Goal: Task Accomplishment & Management: Manage account settings

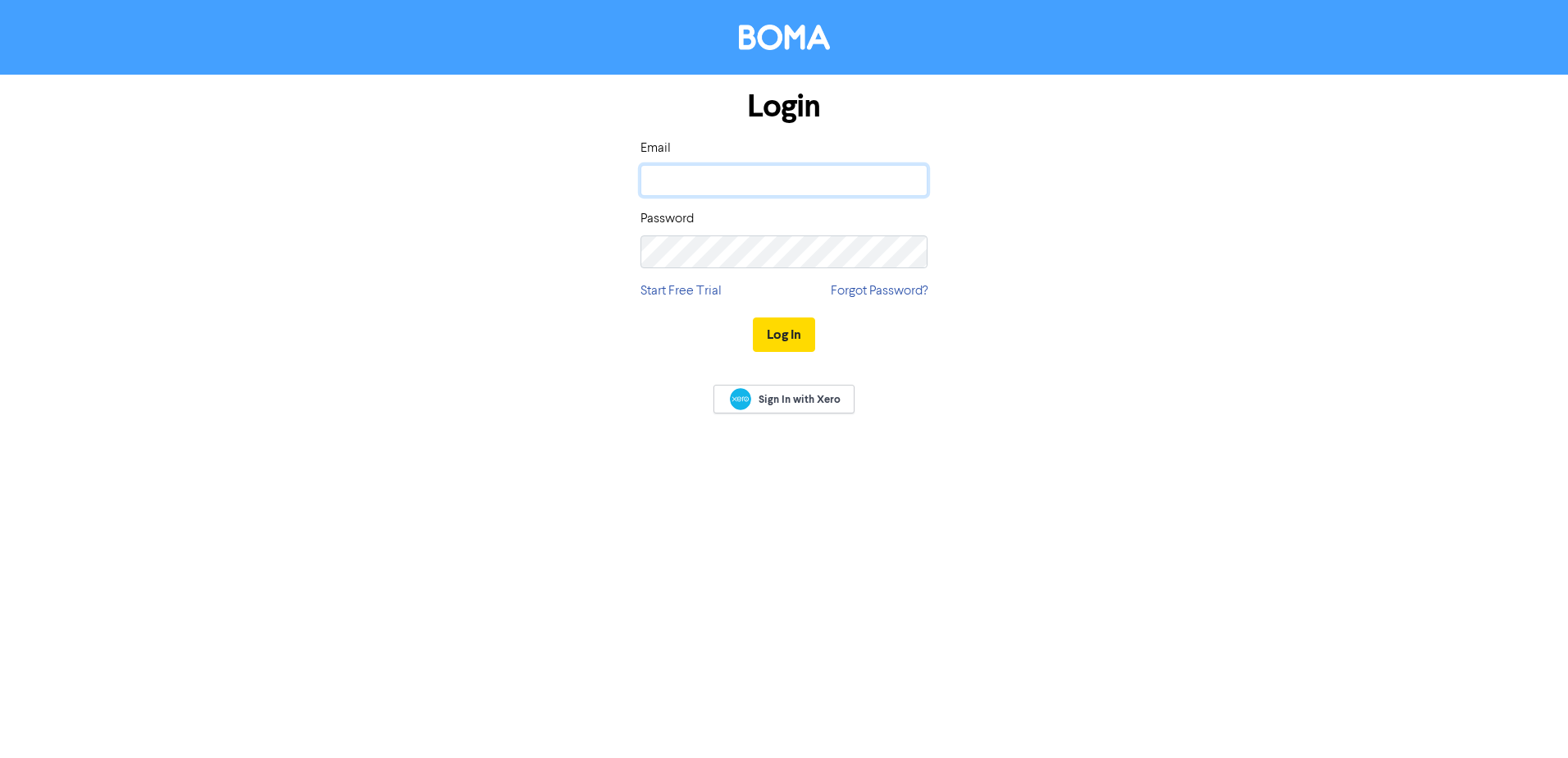
click at [793, 180] on input "email" at bounding box center [784, 180] width 287 height 31
type input "[EMAIL_ADDRESS][DOMAIN_NAME]"
click at [794, 335] on button "Log In" at bounding box center [784, 334] width 62 height 35
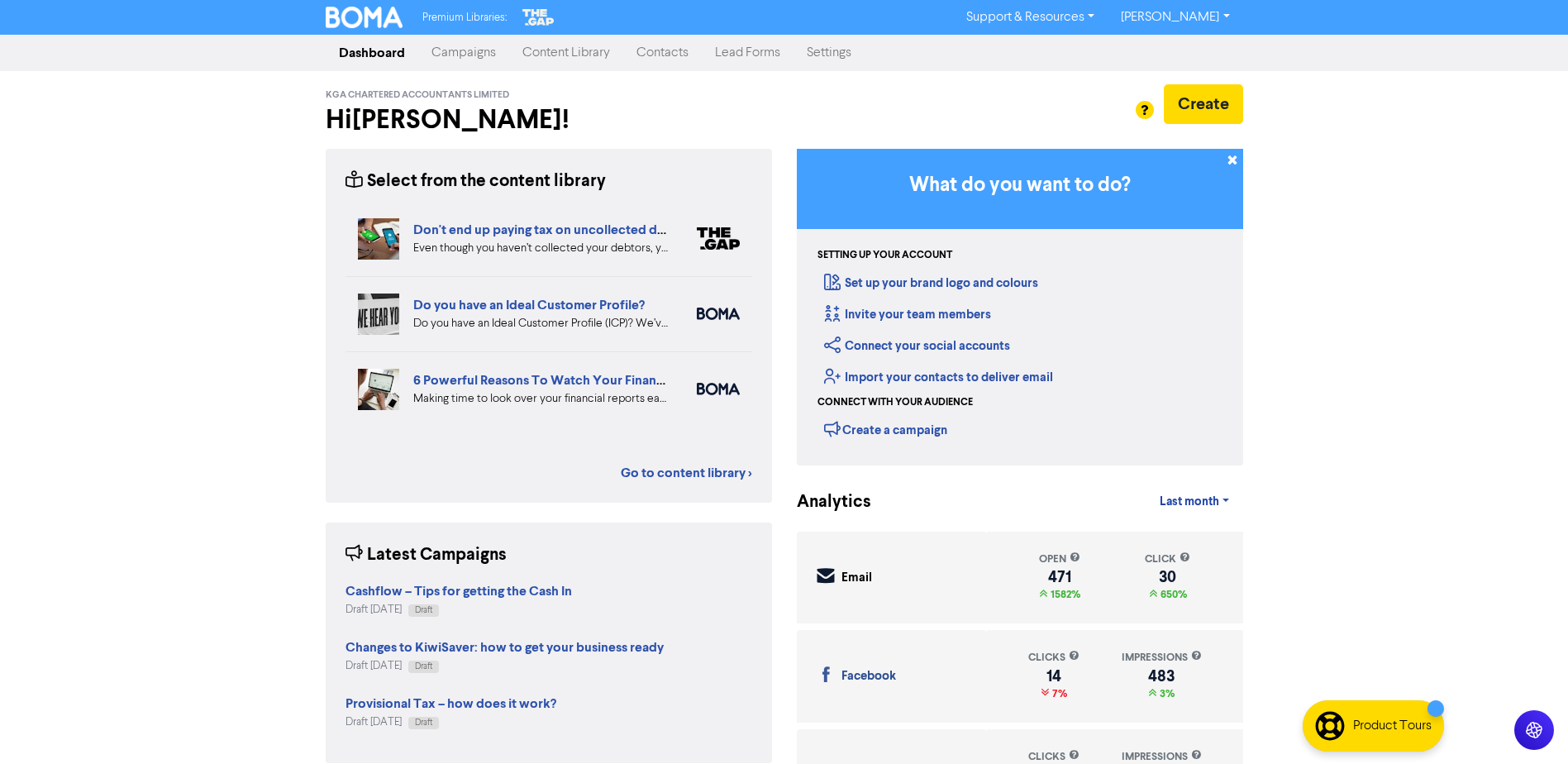
click at [450, 58] on link "Campaigns" at bounding box center [463, 53] width 91 height 33
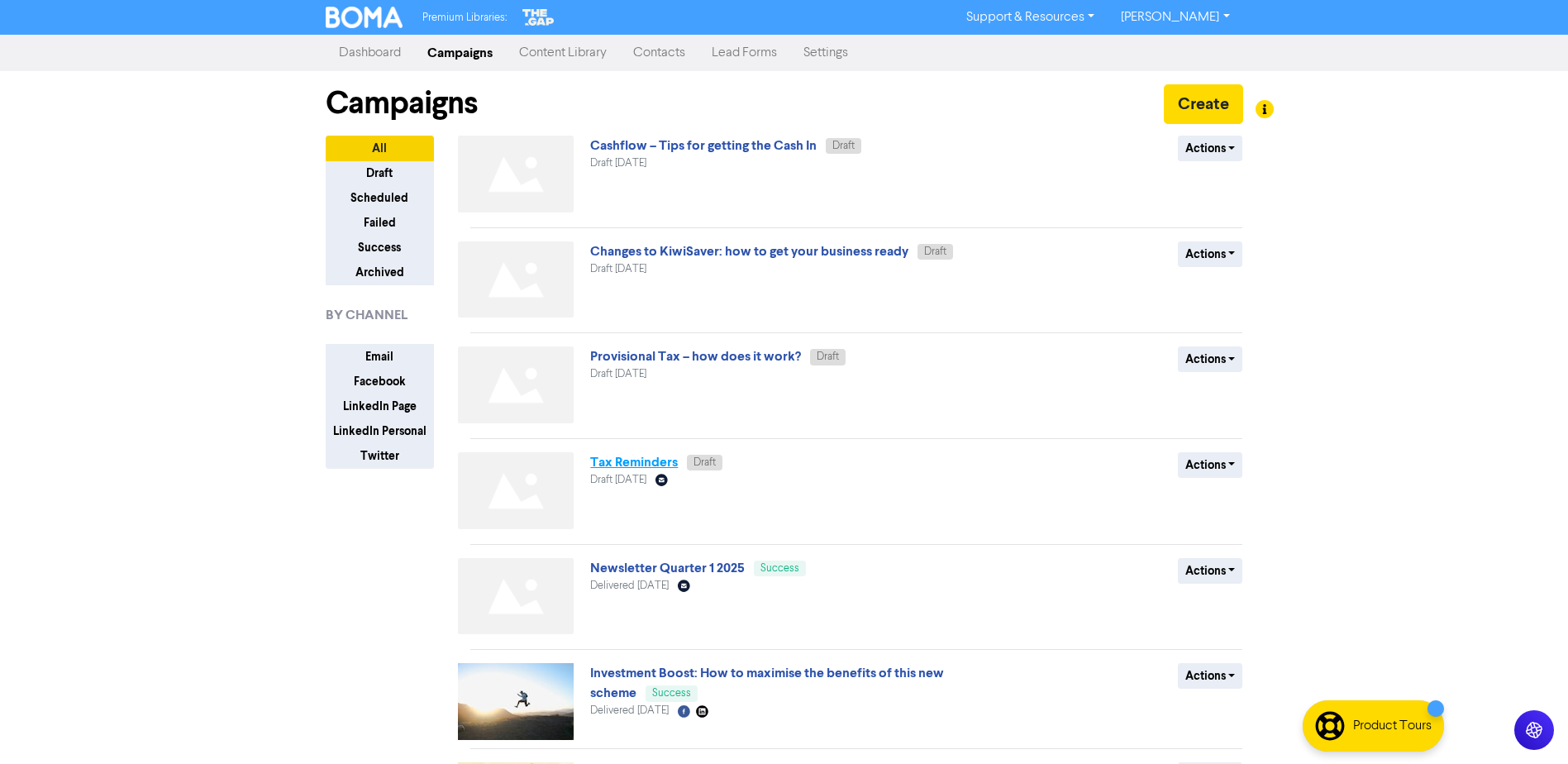
click at [674, 471] on link "Tax Reminders" at bounding box center [634, 461] width 88 height 16
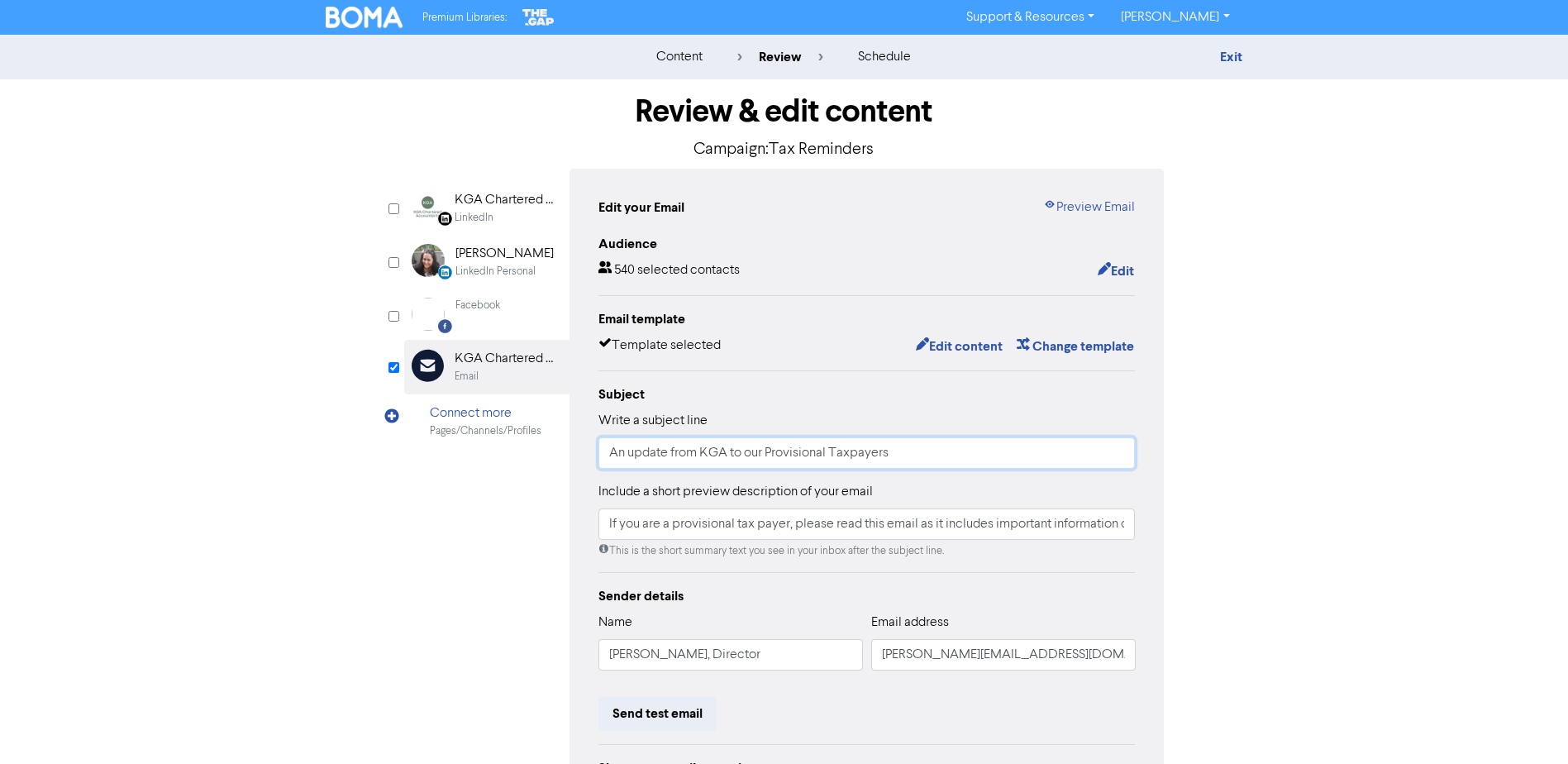
click at [682, 467] on input "An update from KGA to our Provisional Taxpayers" at bounding box center [867, 453] width 537 height 31
click at [718, 168] on div "Review & edit content Campaign: Tax Reminders" at bounding box center [784, 123] width 761 height 89
click at [965, 357] on button "Edit content" at bounding box center [959, 346] width 88 height 21
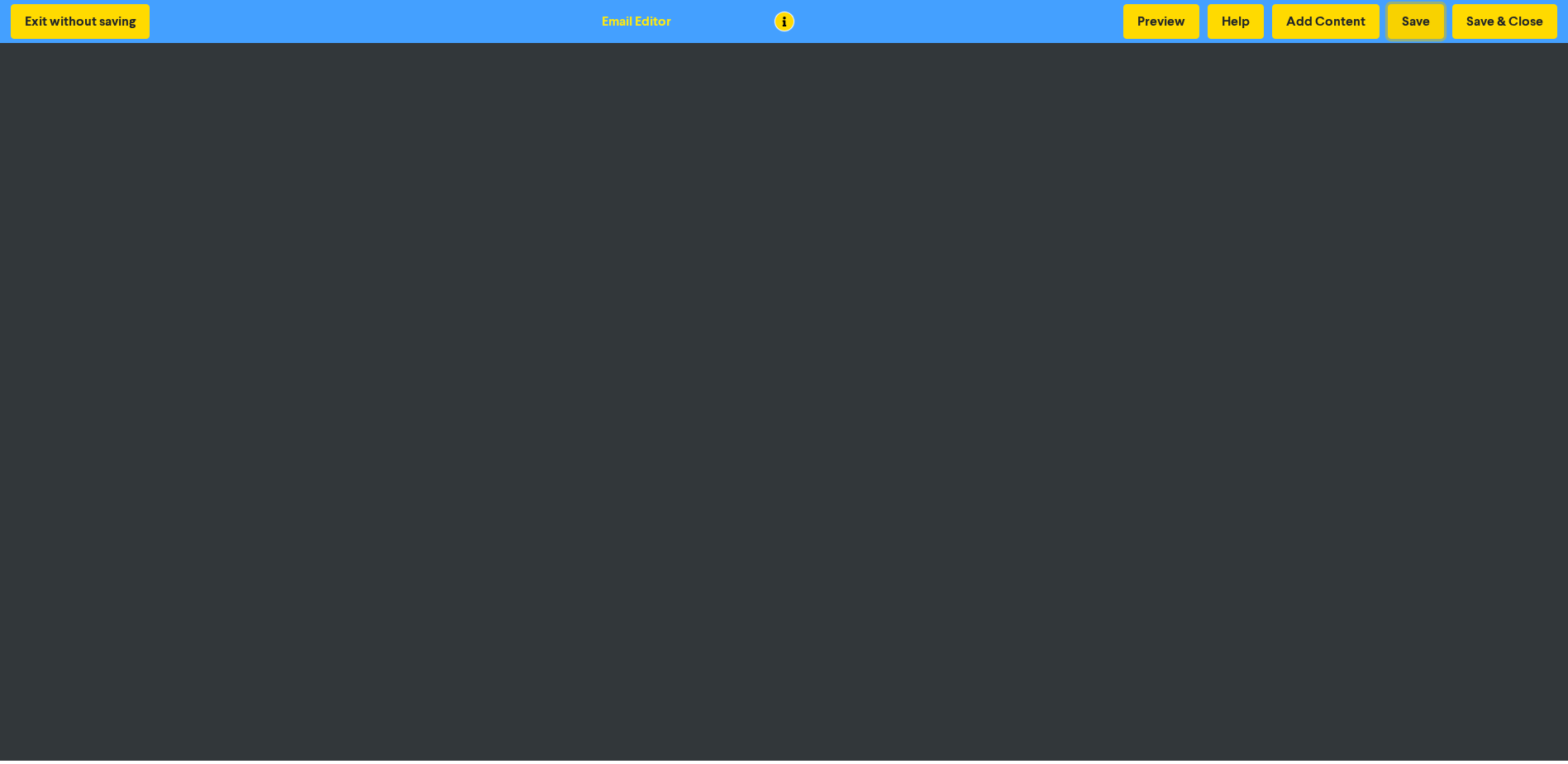
click at [1397, 24] on button "Save" at bounding box center [1416, 21] width 56 height 35
click at [1479, 20] on button "Save & Close" at bounding box center [1505, 21] width 105 height 35
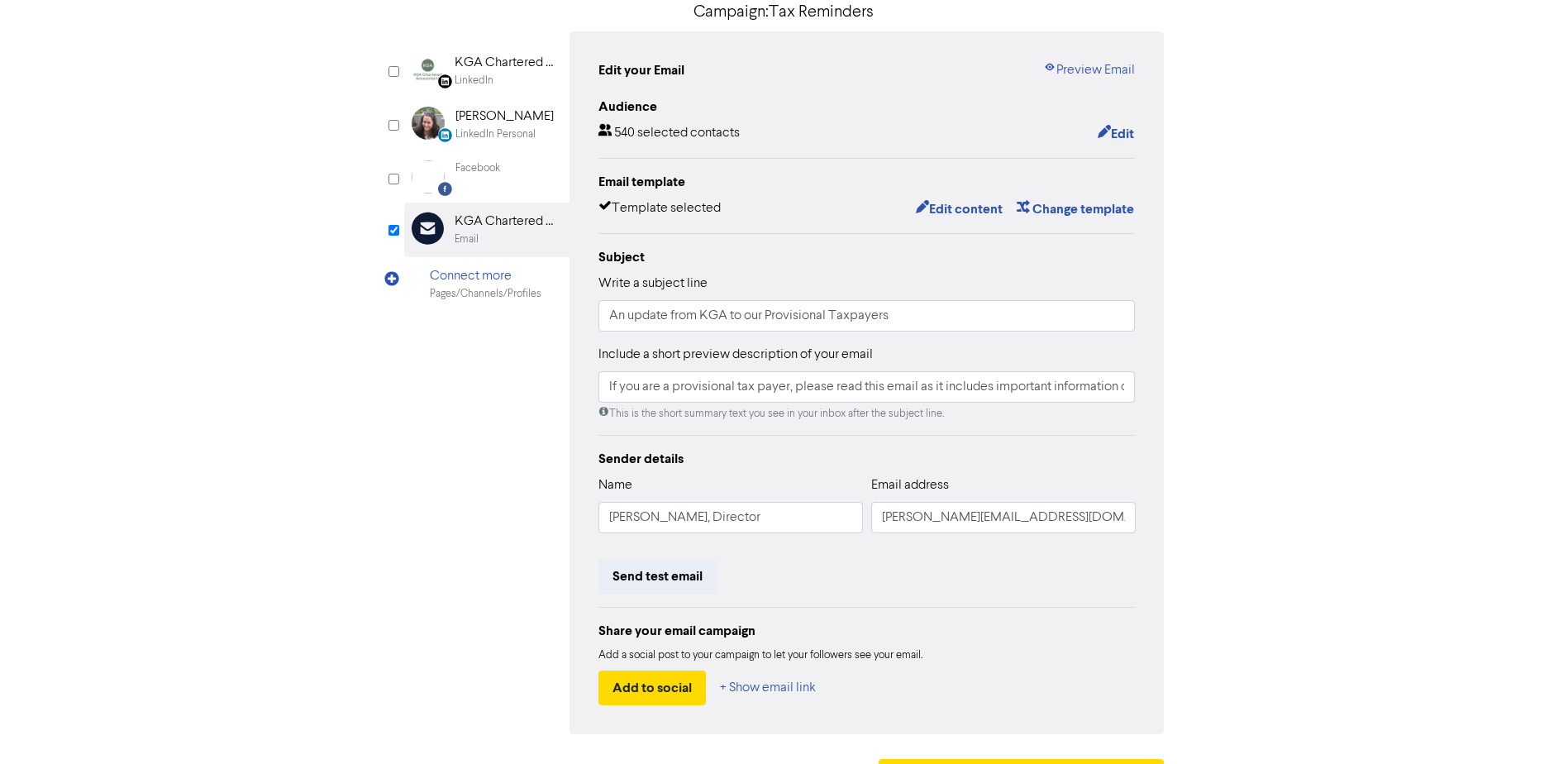
scroll to position [166, 0]
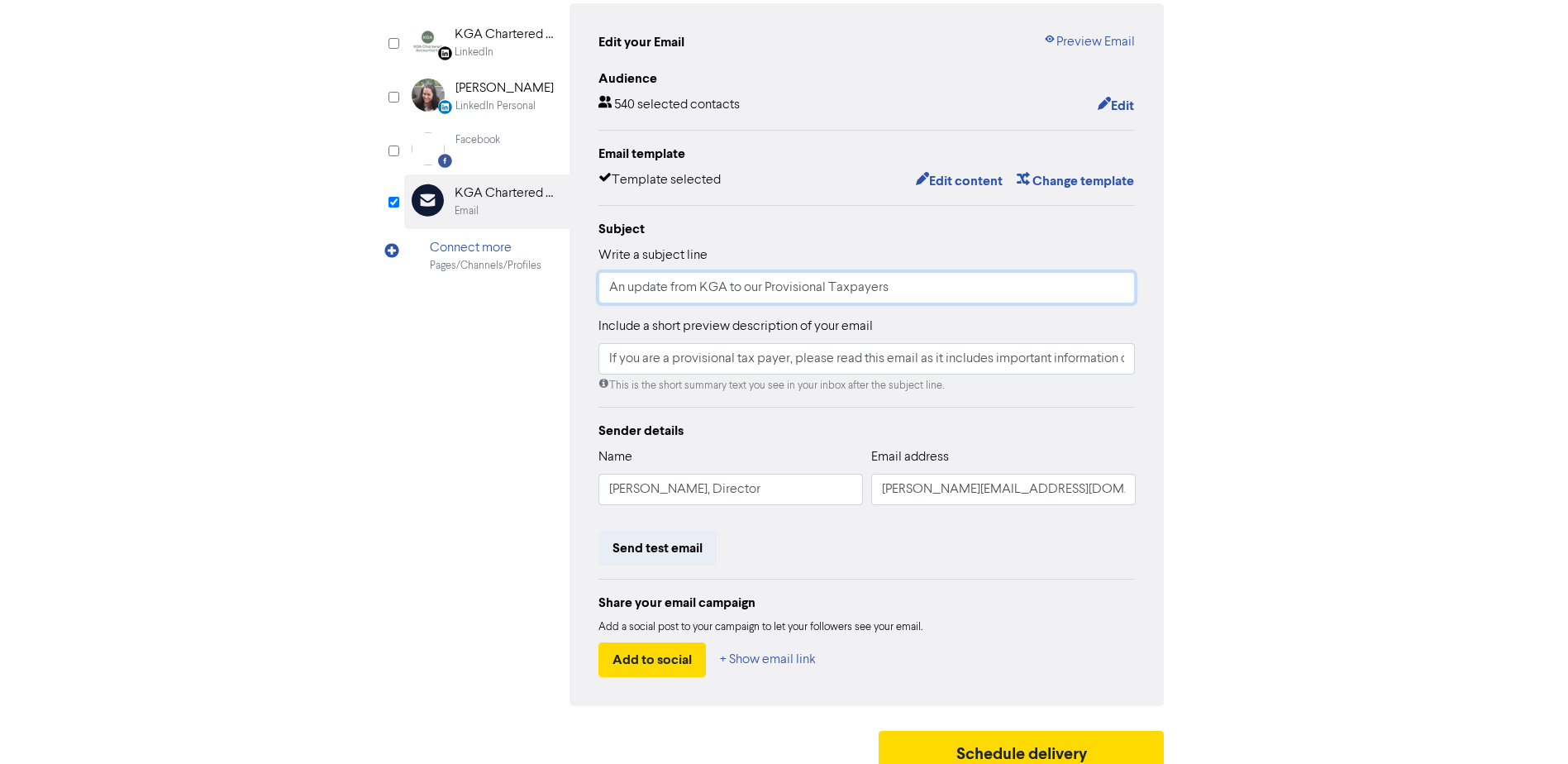
drag, startPoint x: 736, startPoint y: 313, endPoint x: 571, endPoint y: 313, distance: 165.0
click at [571, 313] on div "Edit your Email Preview Email Audience 540 selected contacts Edit Email templat…" at bounding box center [867, 354] width 595 height 703
click at [633, 303] on input "An update from KGA to our Provisional Taxpayers" at bounding box center [867, 287] width 537 height 31
click at [622, 303] on input "An update from KGA to our Provisional Taxpayers" at bounding box center [867, 287] width 537 height 31
click at [632, 303] on input "An update from KGA to our Provisional Taxpayers" at bounding box center [867, 287] width 537 height 31
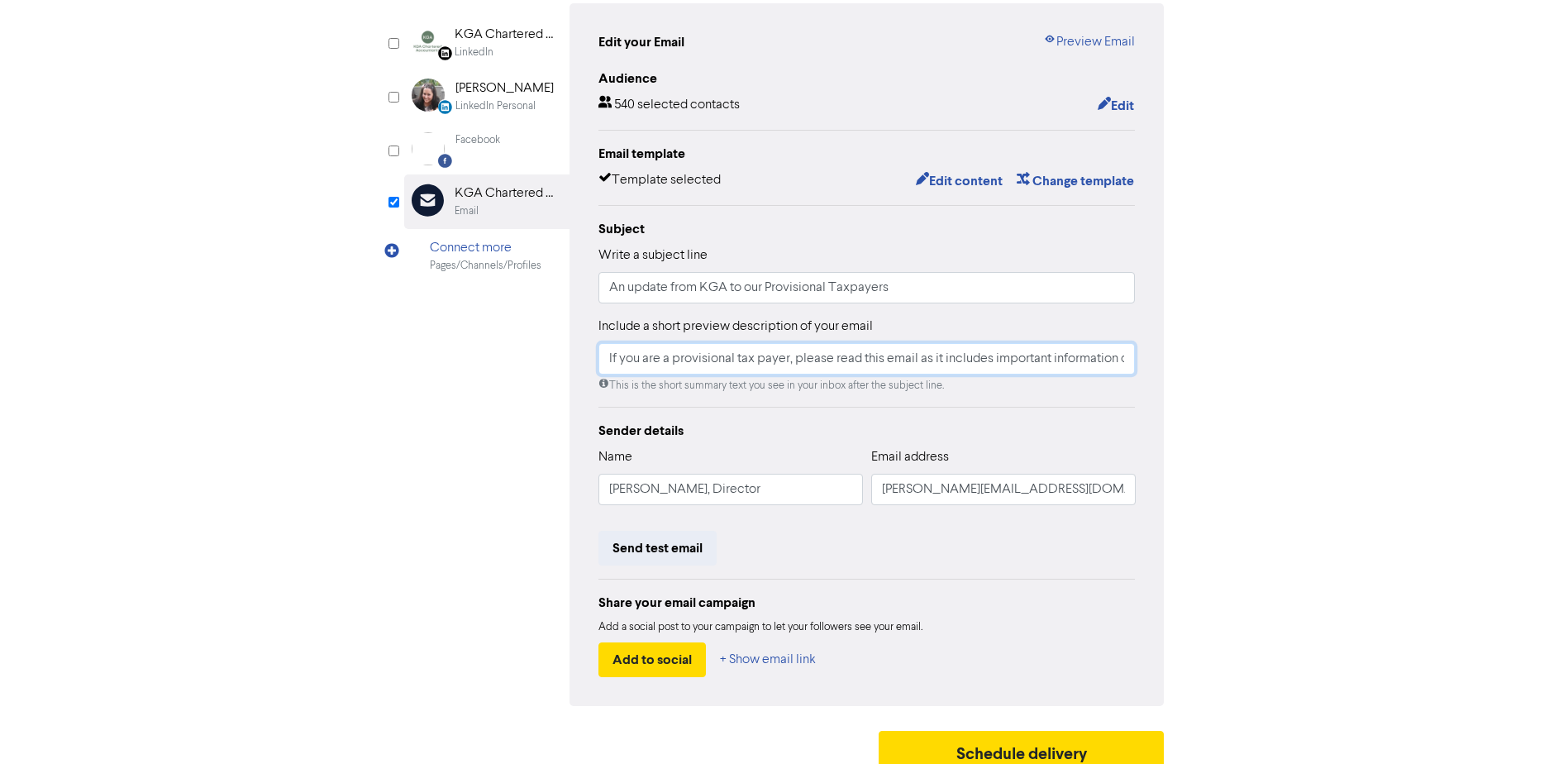
click at [646, 375] on input "If you are a provisional tax payer, please read this email as it includes impor…" at bounding box center [867, 359] width 537 height 31
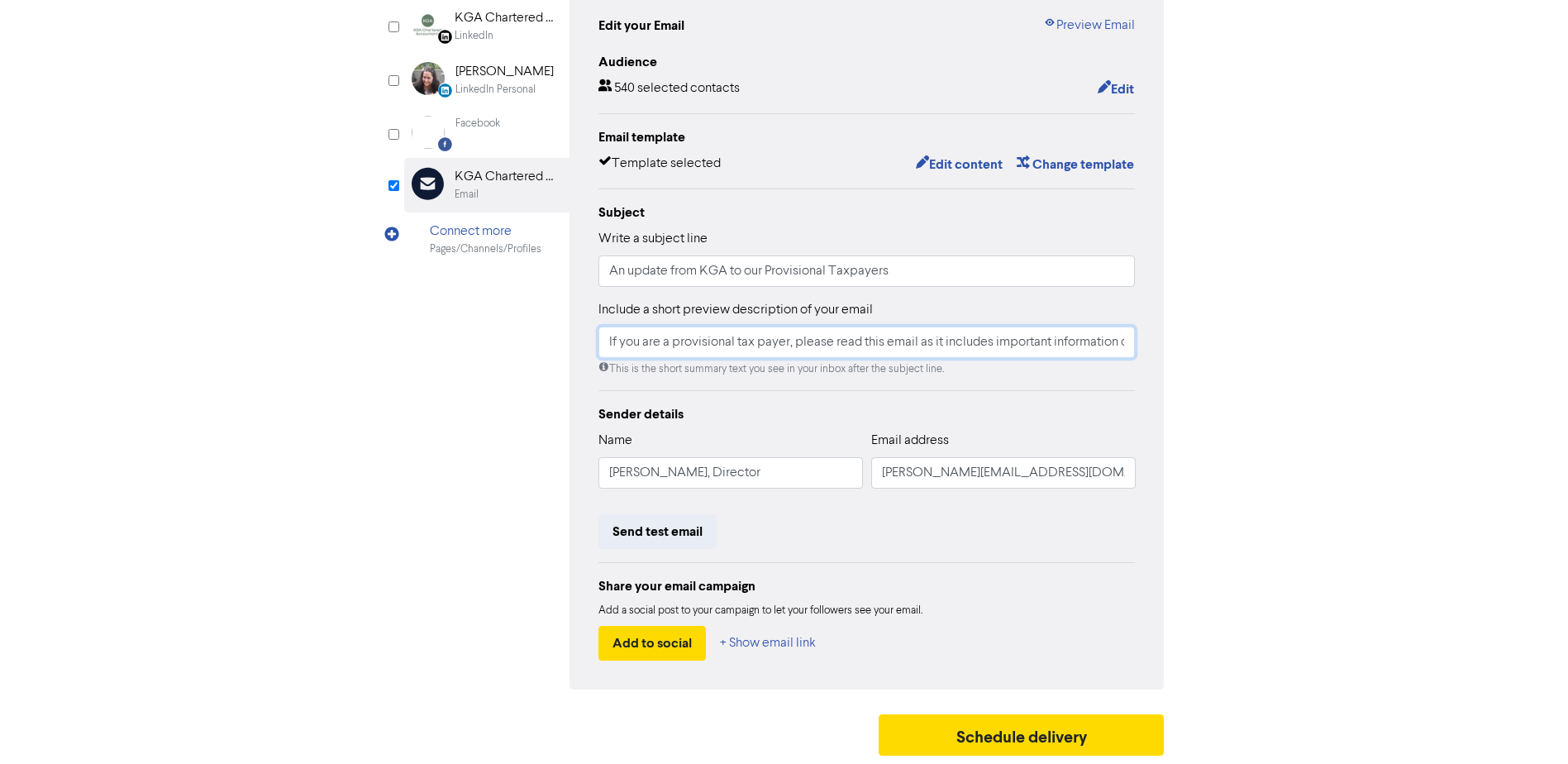
scroll to position [0, 0]
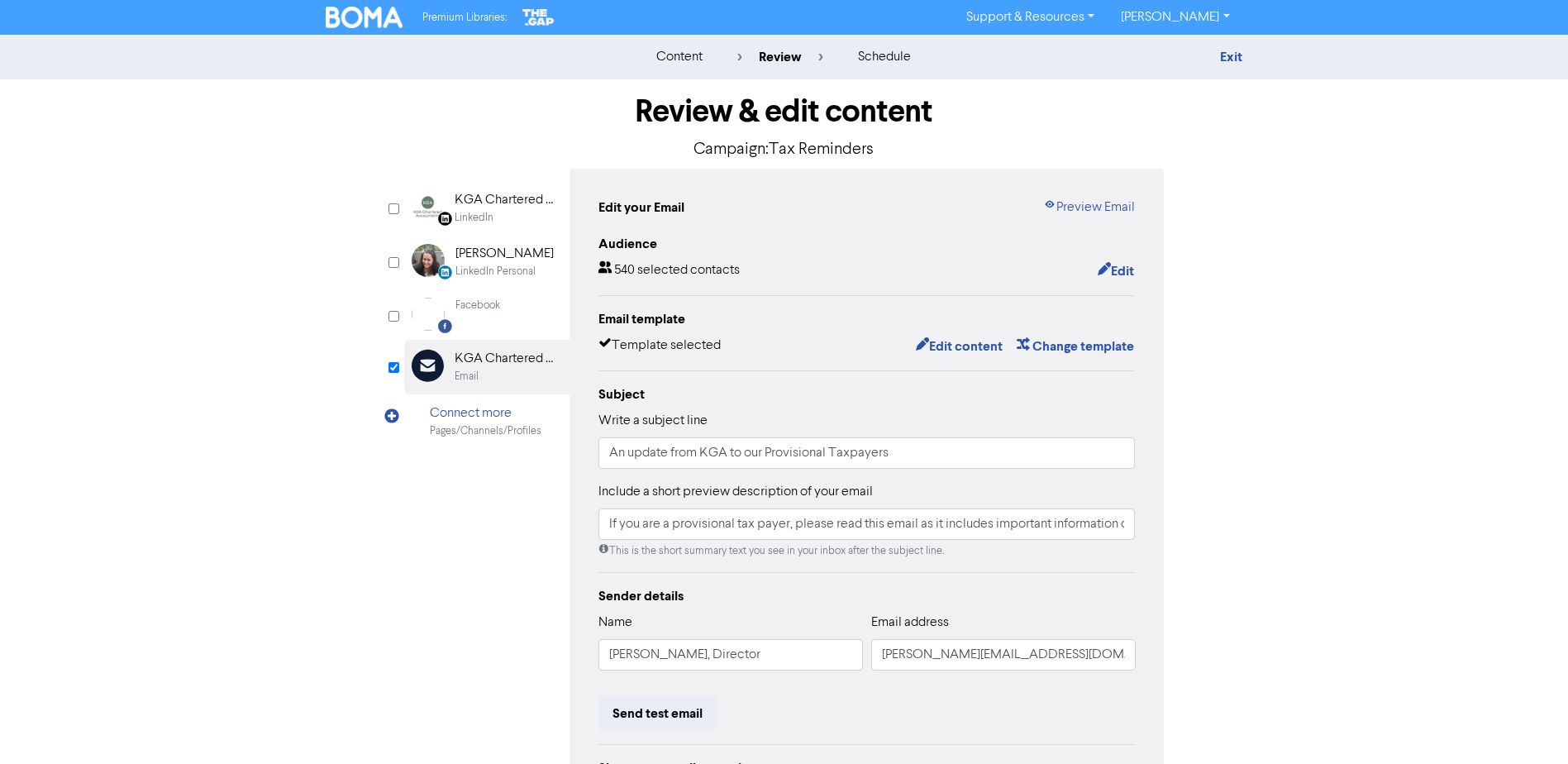
click at [792, 159] on p "Campaign: Tax Reminders" at bounding box center [784, 149] width 761 height 25
click at [1118, 218] on link "Preview Email" at bounding box center [1090, 207] width 92 height 20
click at [1253, 298] on div "Review & edit content Campaign: Tax Reminders LinkedIn Page Created with Sketch…" at bounding box center [784, 512] width 942 height 867
click at [860, 495] on div "Subject Write a subject line An update from KGA to our Provisional Taxpayers In…" at bounding box center [867, 471] width 537 height 174
drag, startPoint x: 812, startPoint y: 477, endPoint x: 793, endPoint y: 477, distance: 19.0
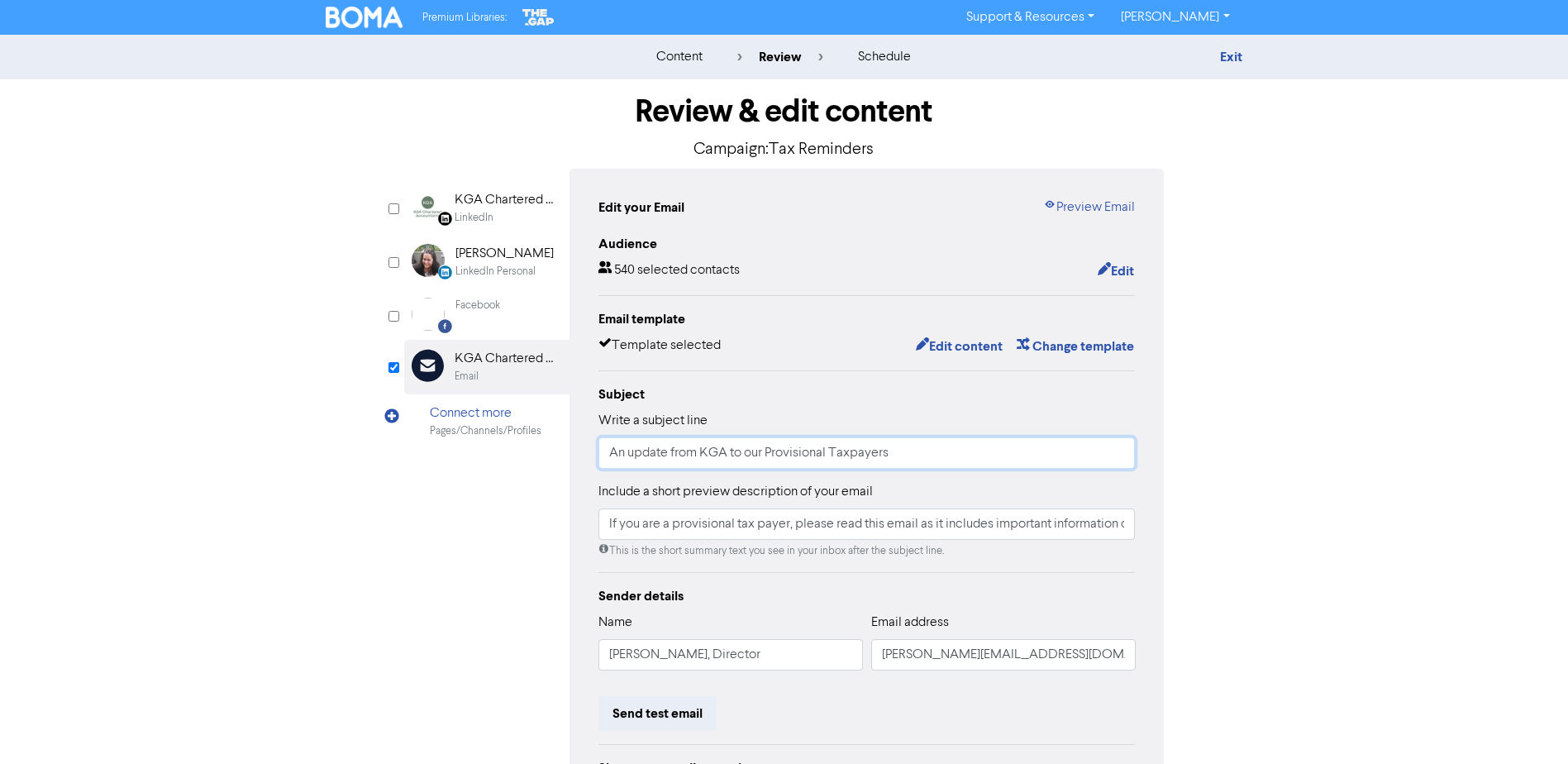
click at [810, 469] on input "An update from KGA to our Provisional Taxpayers" at bounding box center [867, 453] width 537 height 31
drag, startPoint x: 676, startPoint y: 478, endPoint x: 581, endPoint y: 471, distance: 95.3
click at [581, 471] on div "Edit your Email Preview Email Audience 540 selected contacts Edit Email templat…" at bounding box center [867, 519] width 595 height 703
click at [799, 469] on input "Important Update from KGA to our Provisional Taxpayers" at bounding box center [867, 453] width 537 height 31
drag, startPoint x: 976, startPoint y: 484, endPoint x: 1079, endPoint y: 396, distance: 135.5
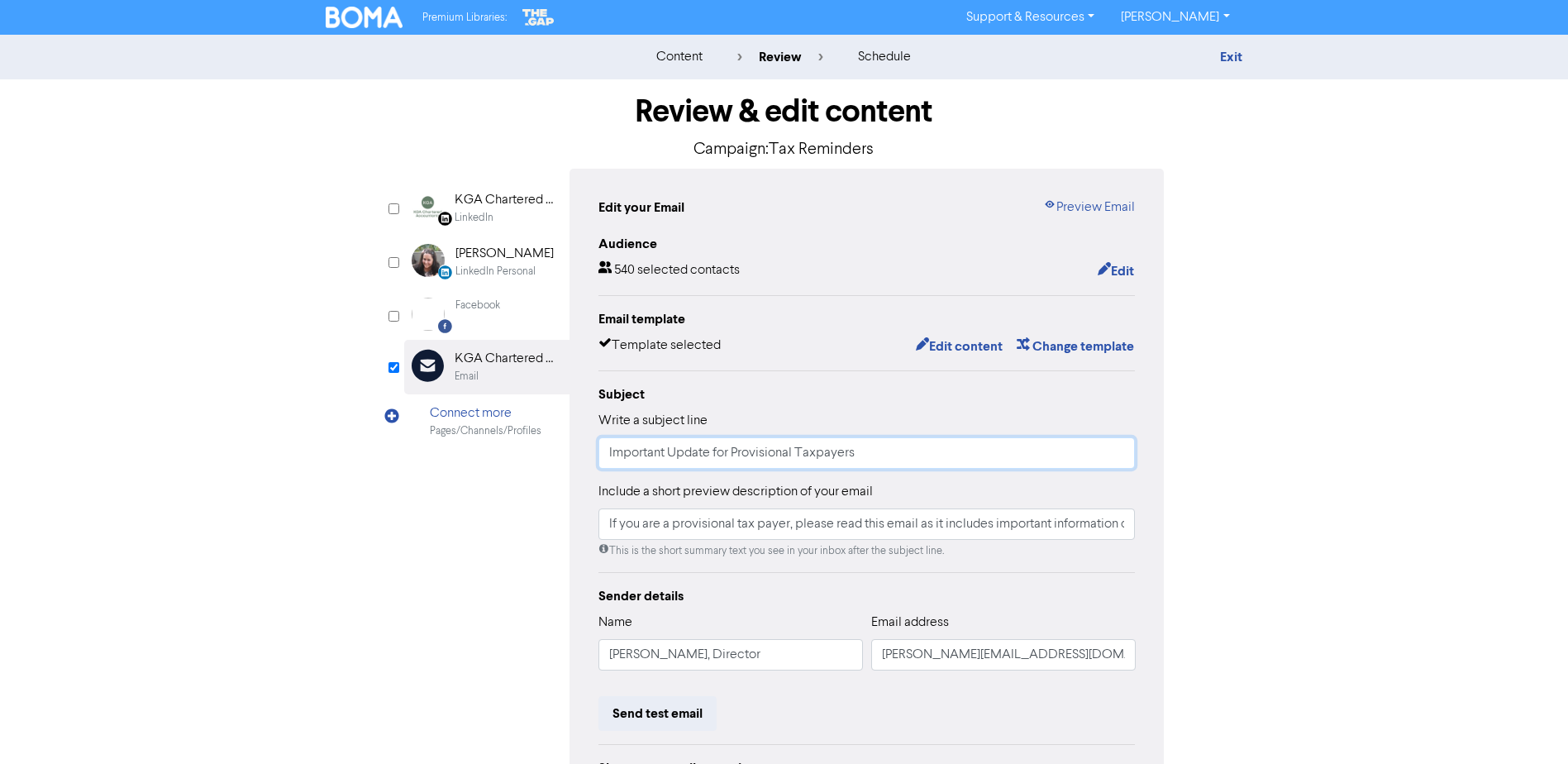
click at [977, 469] on input "Important Update for Provisional Taxpayers" at bounding box center [867, 453] width 537 height 31
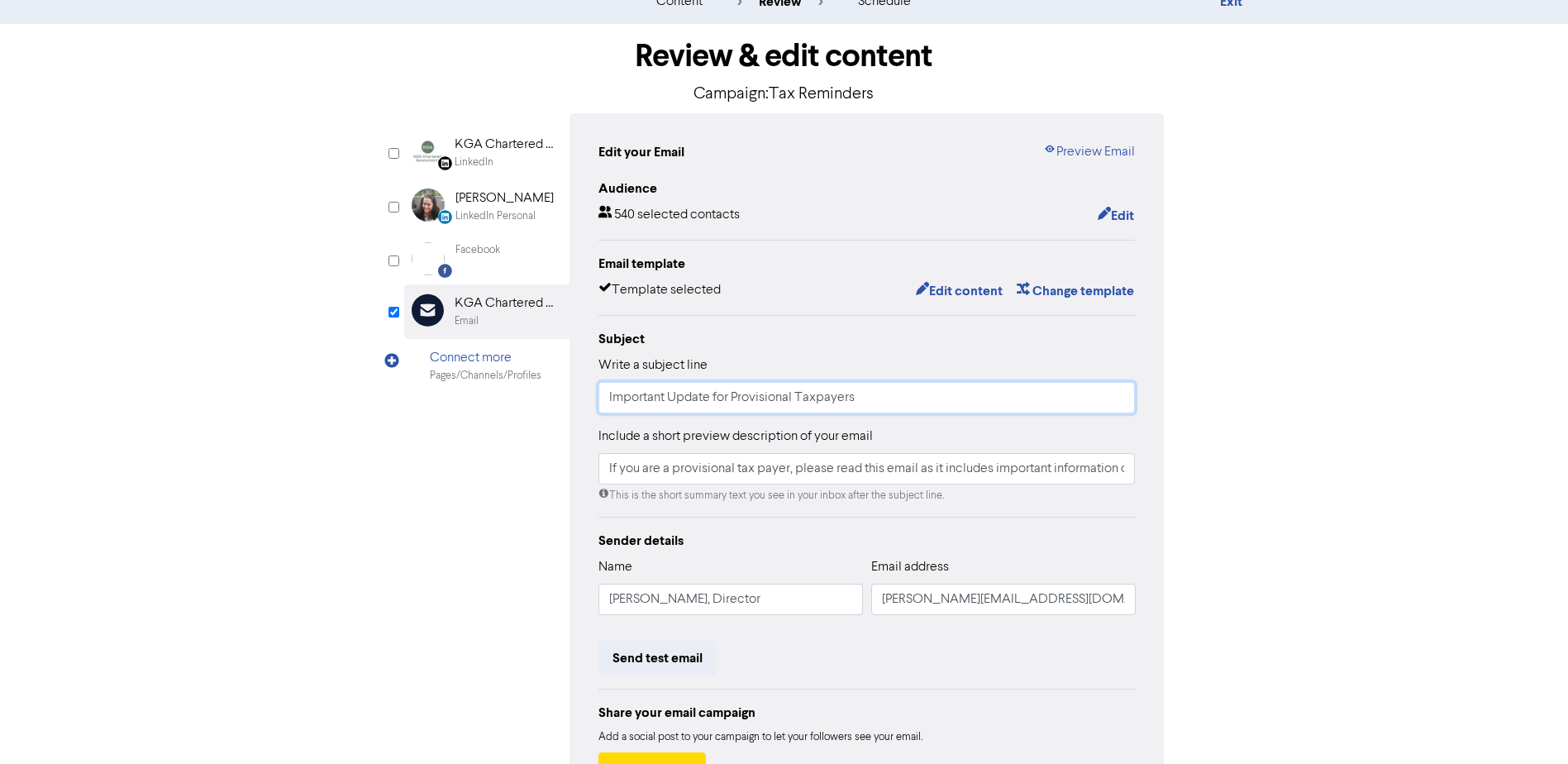
scroll to position [82, 0]
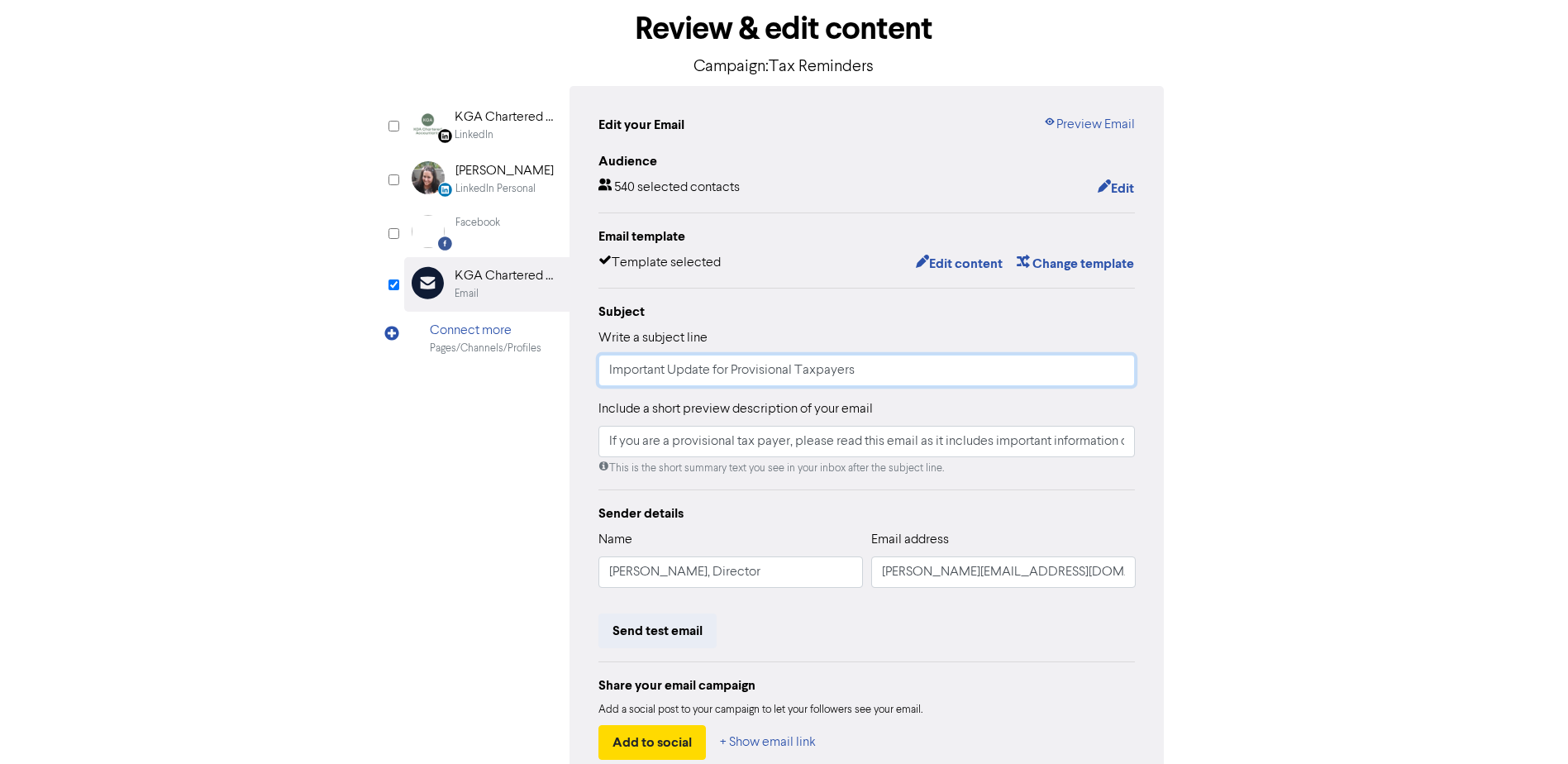
type input "Important Update for Provisional Taxpayers"
click at [892, 457] on input "If you are a provisional tax payer, please read this email as it includes impor…" at bounding box center [867, 441] width 537 height 31
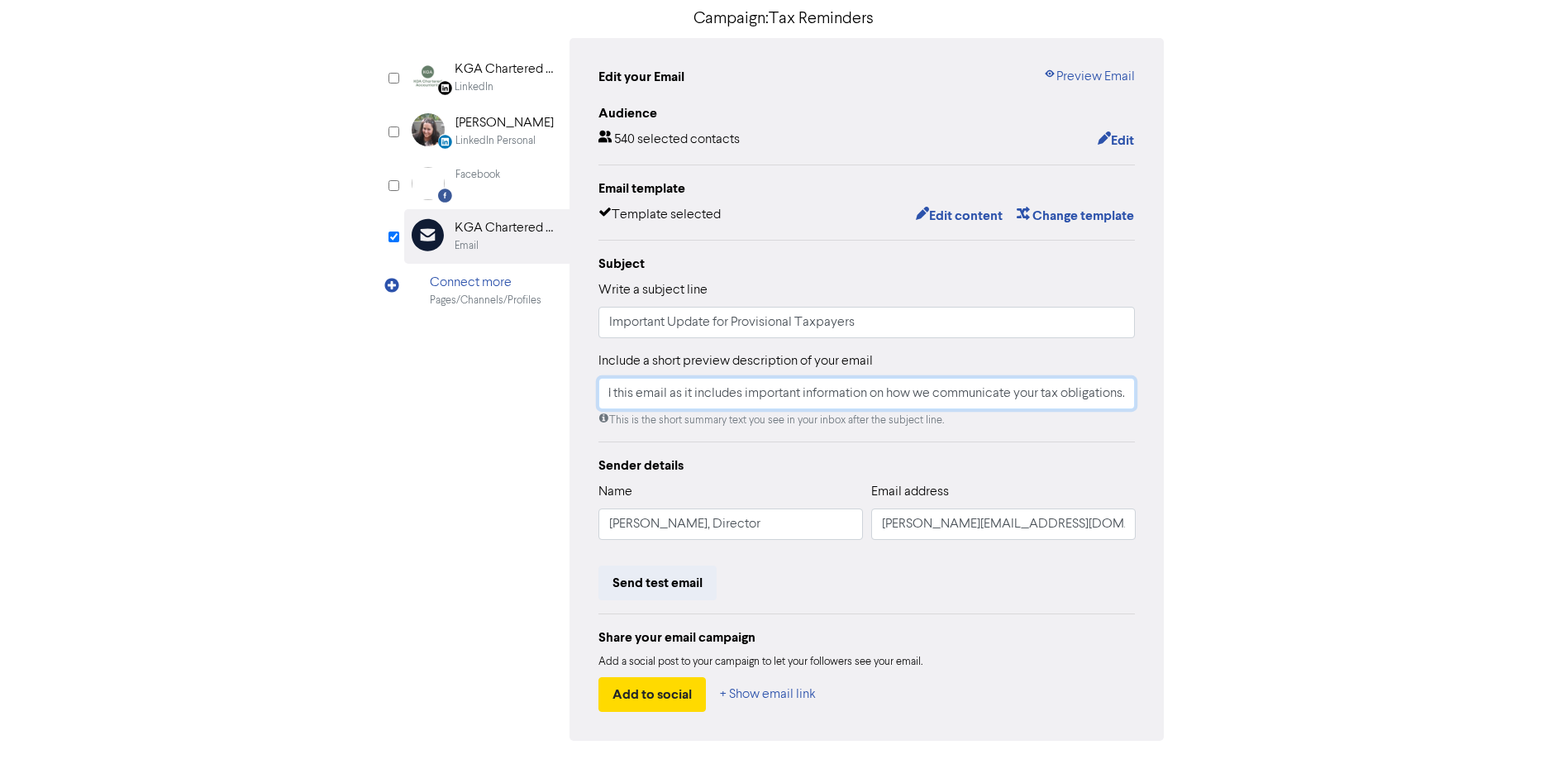
scroll to position [0, 0]
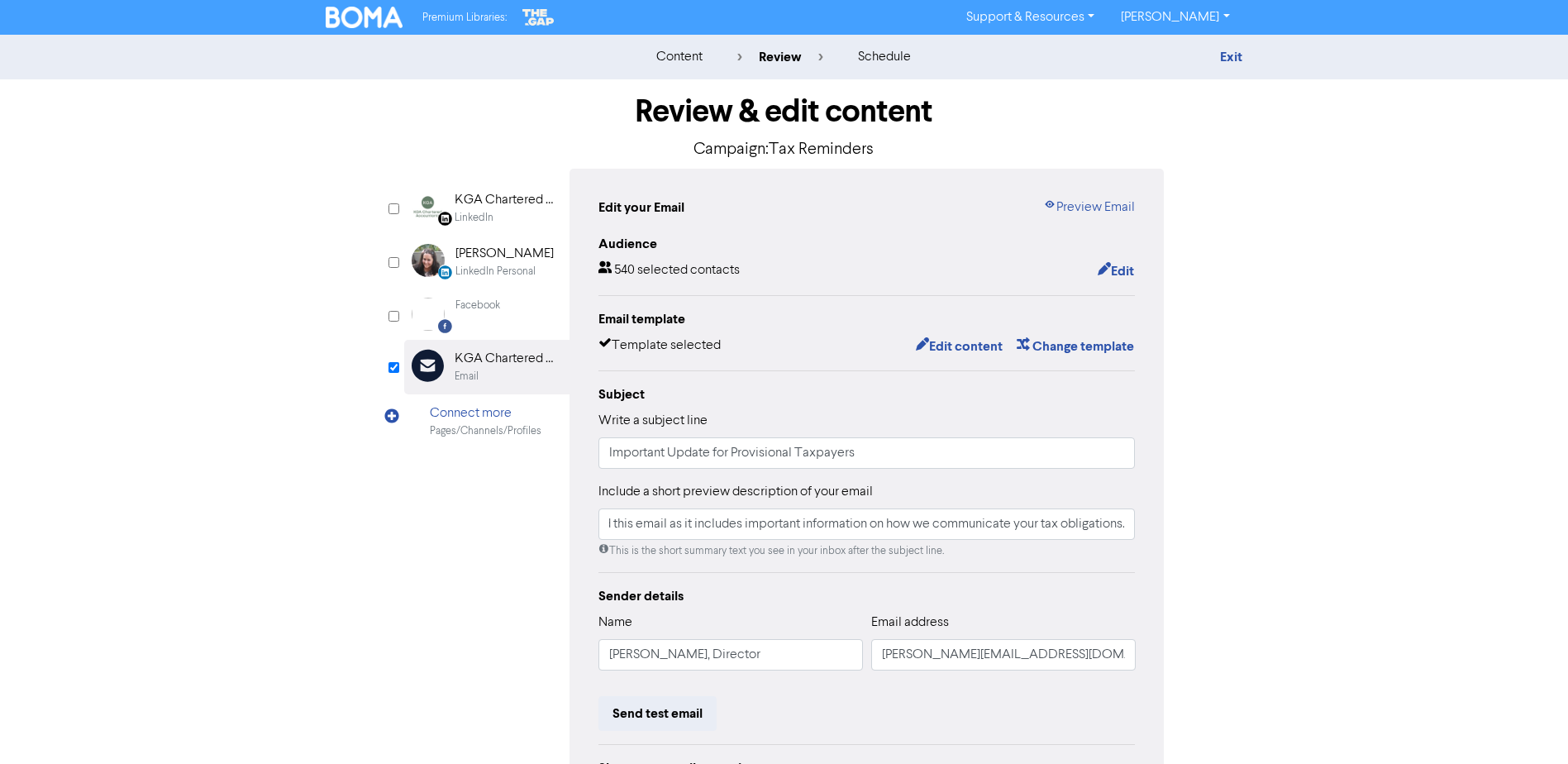
drag, startPoint x: 1294, startPoint y: 218, endPoint x: 1273, endPoint y: 142, distance: 78.8
click at [1294, 218] on div "content review schedule Exit Review & edit content Campaign: Tax Reminders Link…" at bounding box center [784, 490] width 1568 height 911
click at [1226, 51] on link "Exit" at bounding box center [1231, 56] width 22 height 16
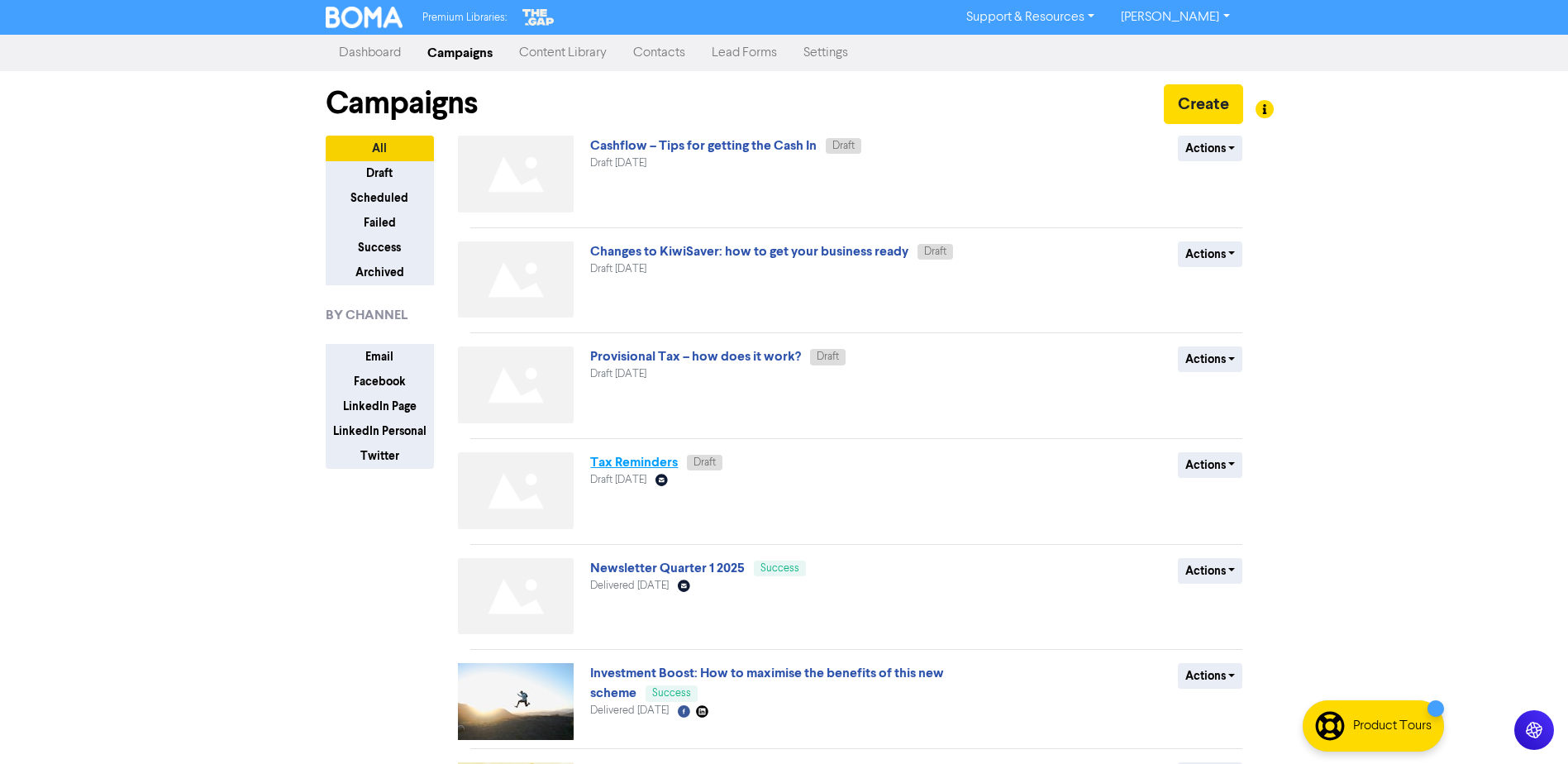
click at [665, 471] on link "Tax Reminders" at bounding box center [634, 461] width 88 height 16
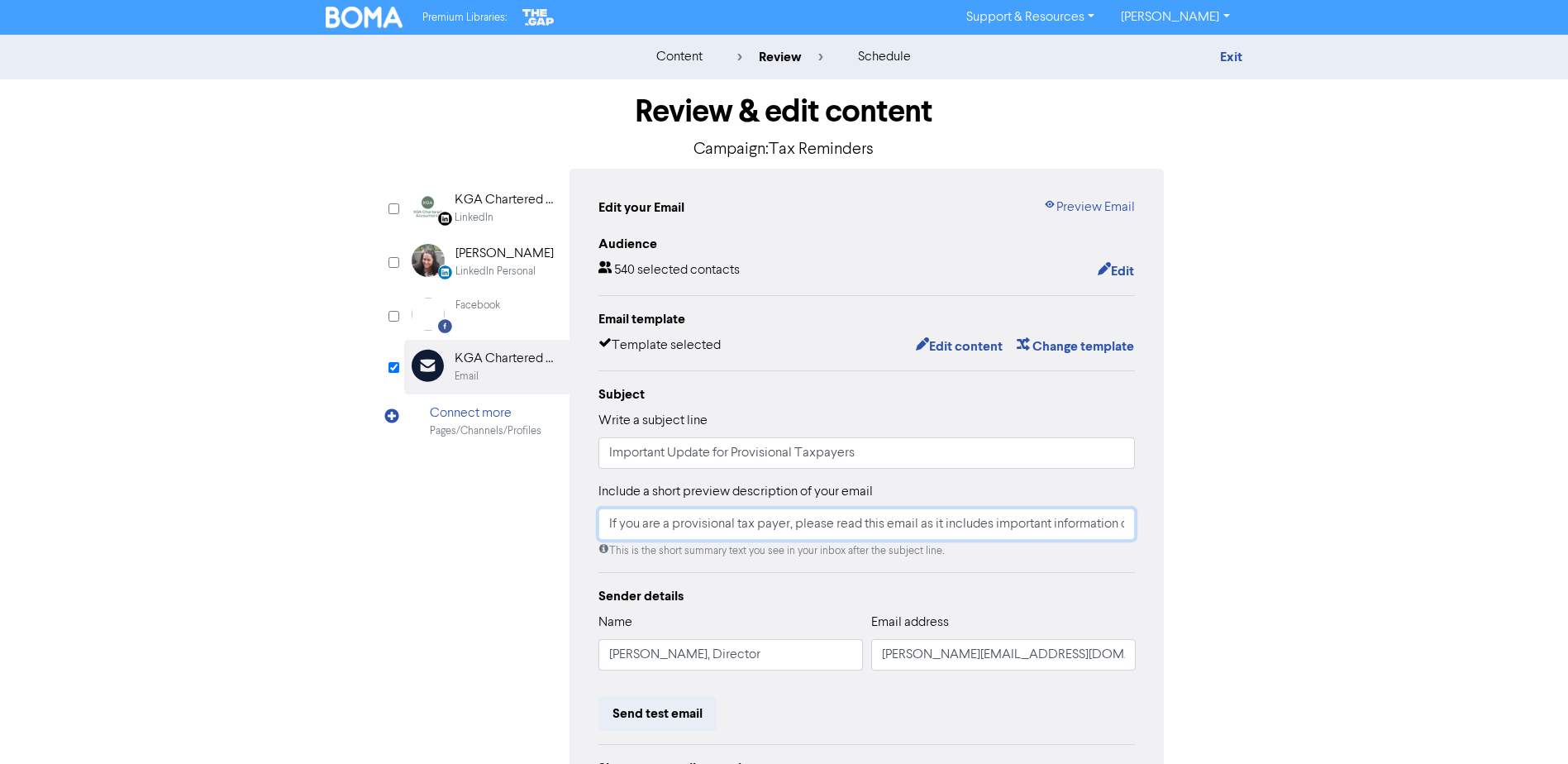
click at [877, 540] on input "If you are a provisional tax payer, please read this email as it includes impor…" at bounding box center [867, 523] width 537 height 31
type input "If you are a provisional tax payer, please read this email as it includes impor…"
click at [1240, 504] on div "Review & edit content Campaign: Tax Reminders LinkedIn Page Created with Sketch…" at bounding box center [784, 512] width 942 height 867
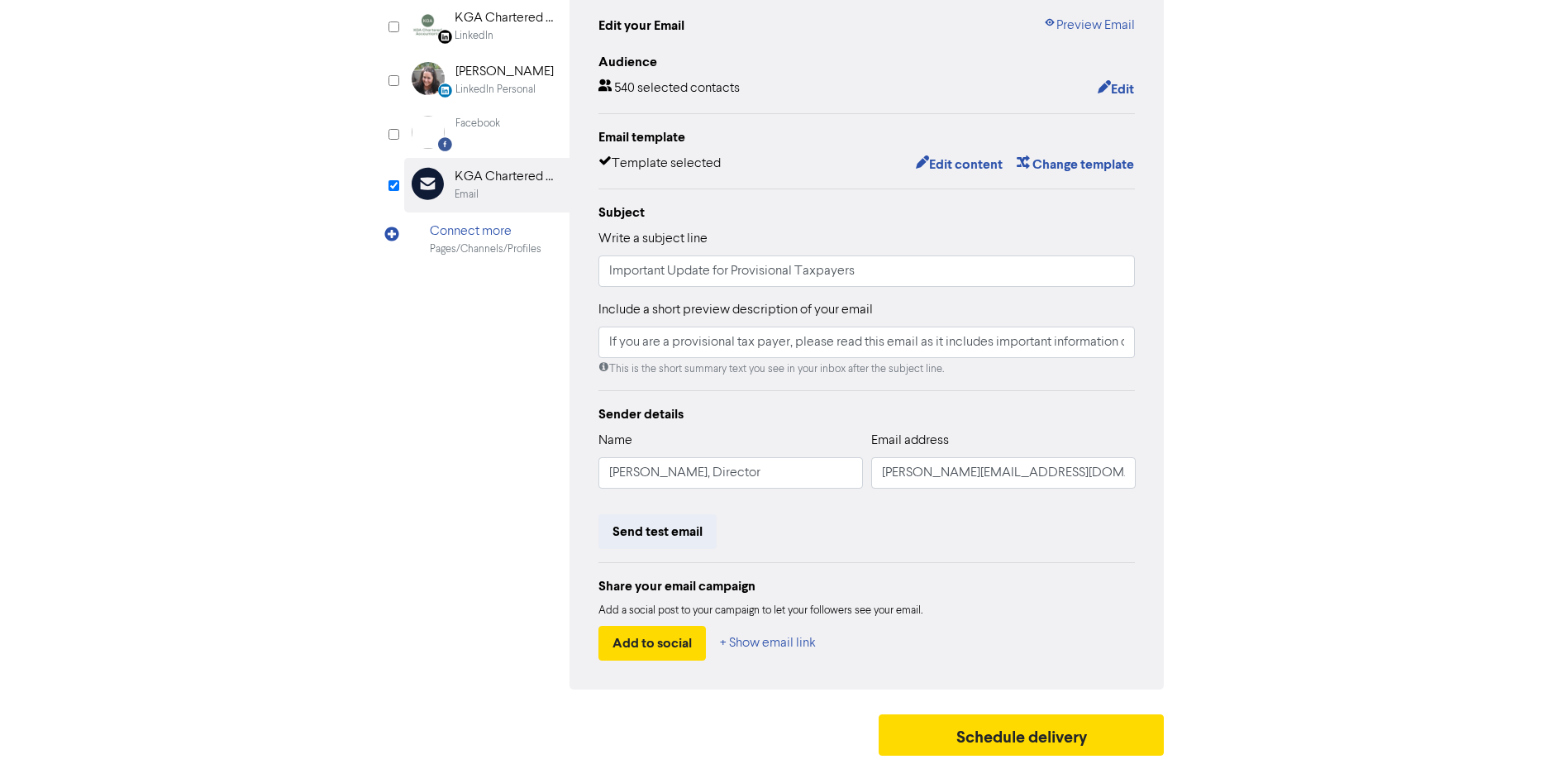
scroll to position [0, 0]
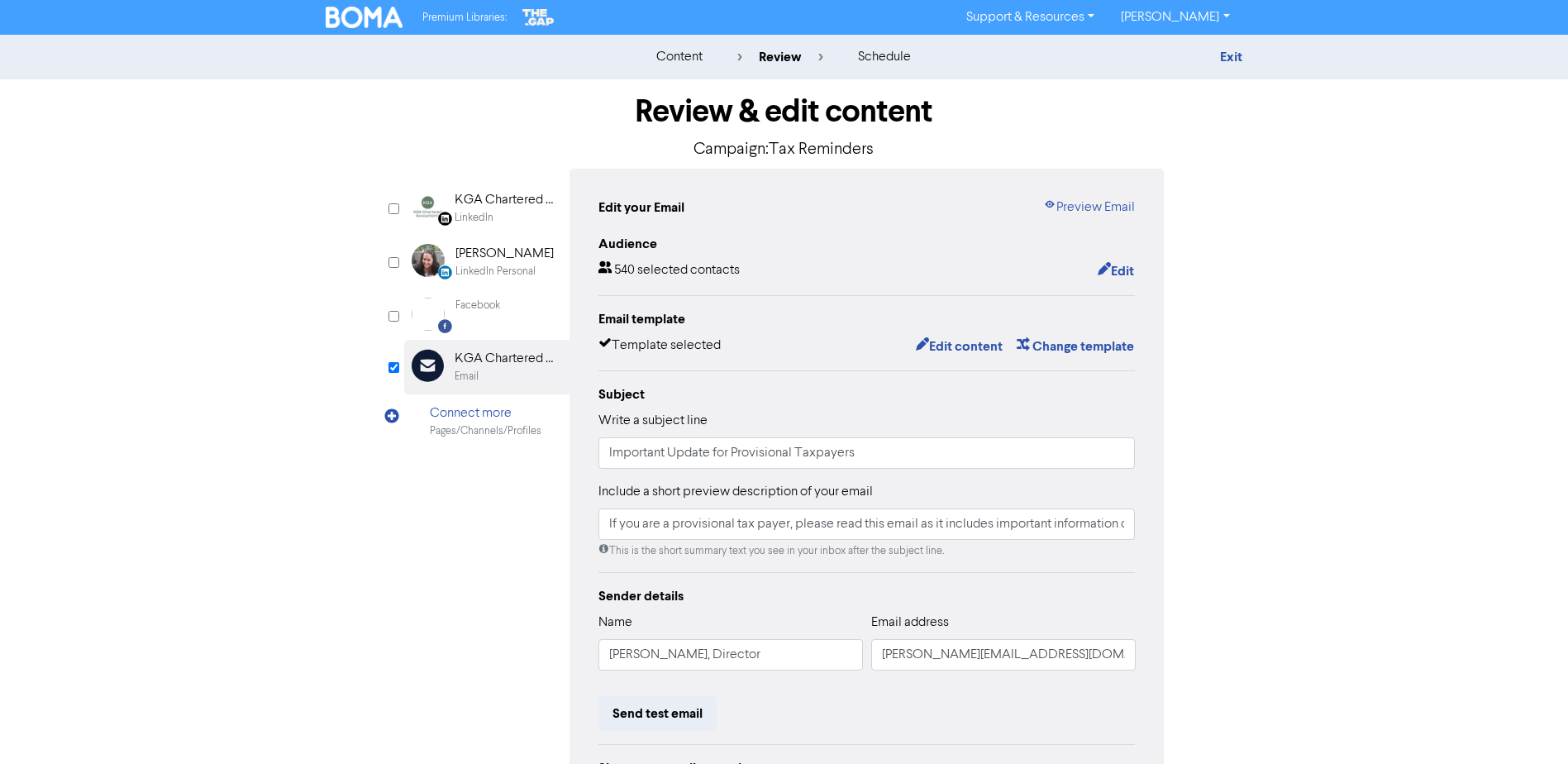
click at [1236, 49] on div "Exit" at bounding box center [1099, 56] width 289 height 20
drag, startPoint x: 322, startPoint y: 167, endPoint x: 484, endPoint y: 121, distance: 168.4
click at [322, 167] on div "Review & edit content Campaign: Tax Reminders LinkedIn Page Created with Sketch…" at bounding box center [784, 512] width 942 height 867
drag, startPoint x: 985, startPoint y: 553, endPoint x: 1152, endPoint y: 552, distance: 167.0
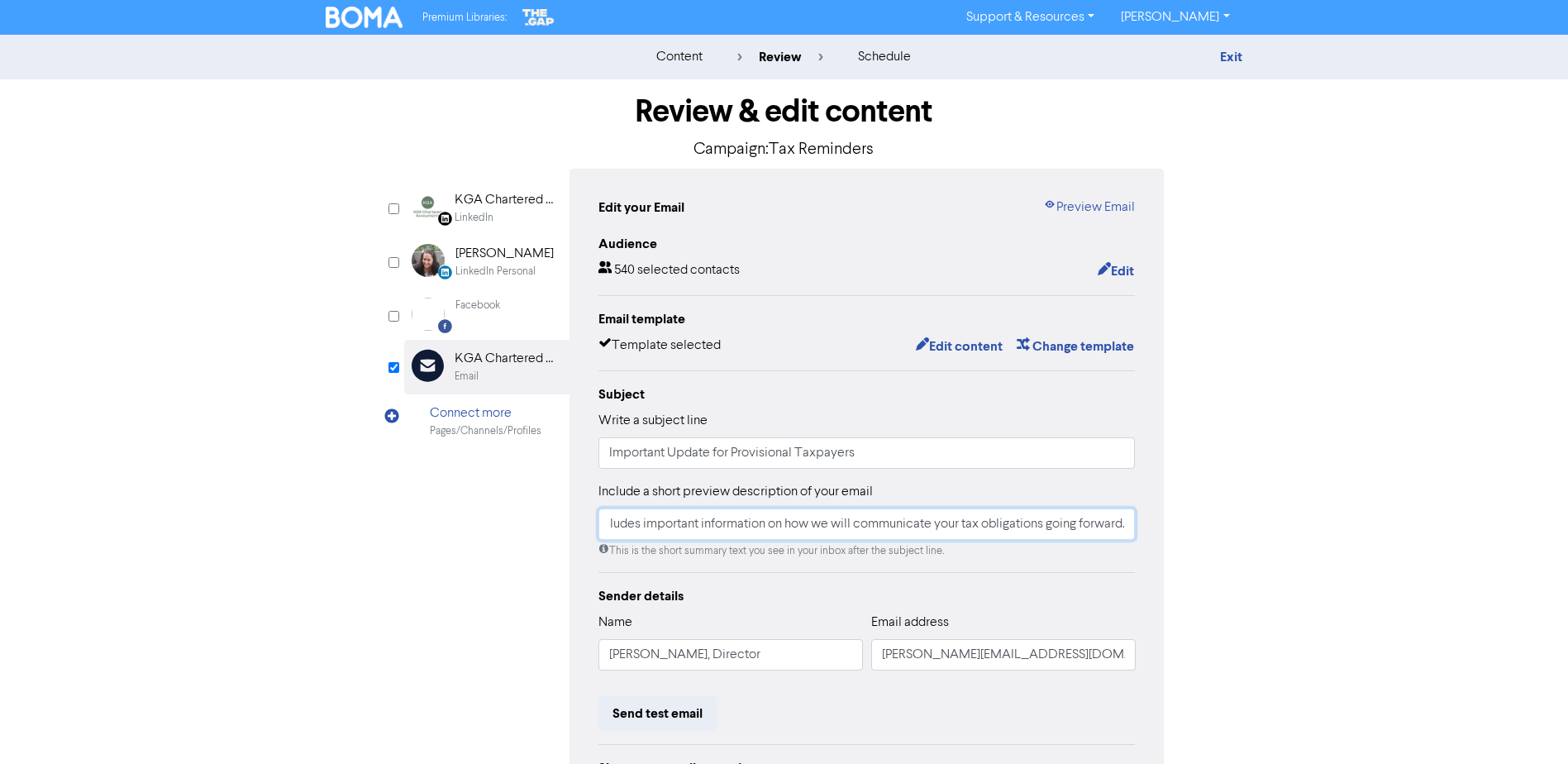
click at [1152, 552] on div "Edit your Email Preview Email Audience 540 selected contacts Edit Email templat…" at bounding box center [867, 519] width 595 height 703
click at [1171, 543] on div "Review & edit content Campaign: Tax Reminders LinkedIn Page Created with Sketch…" at bounding box center [784, 512] width 785 height 867
click at [349, 18] on img at bounding box center [364, 17] width 77 height 21
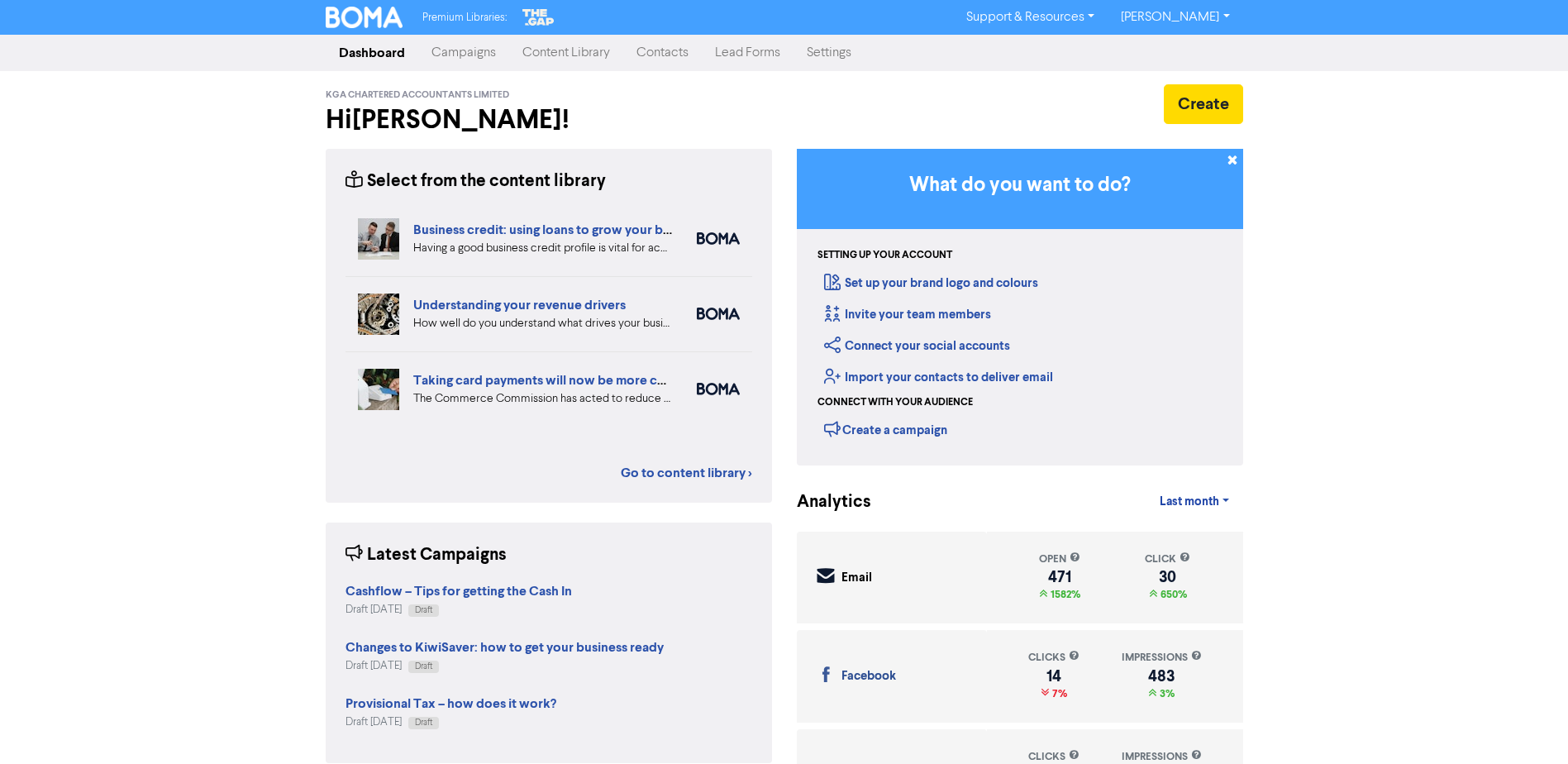
click at [472, 58] on link "Campaigns" at bounding box center [463, 53] width 91 height 33
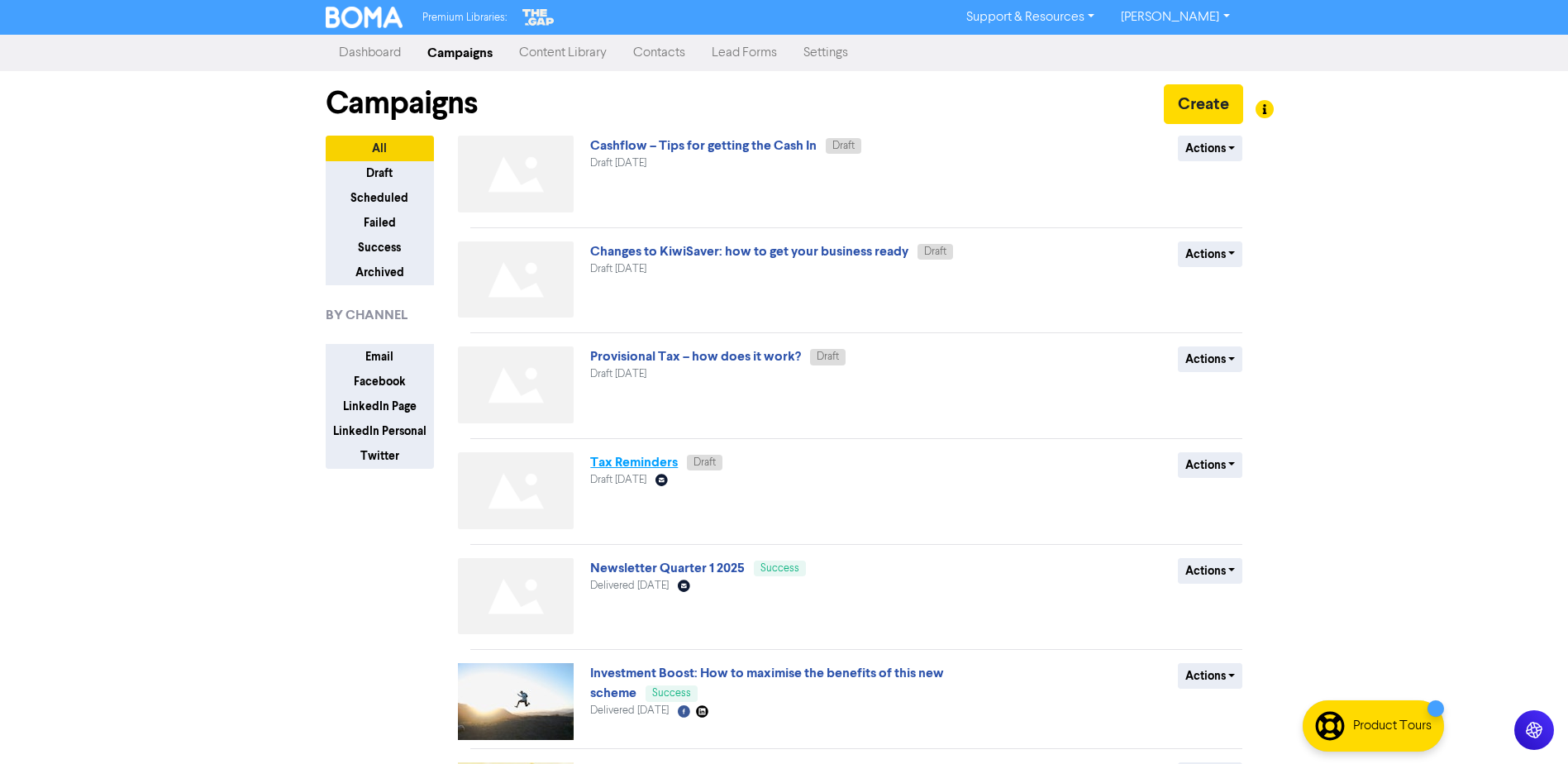
click at [664, 471] on link "Tax Reminders" at bounding box center [634, 461] width 88 height 16
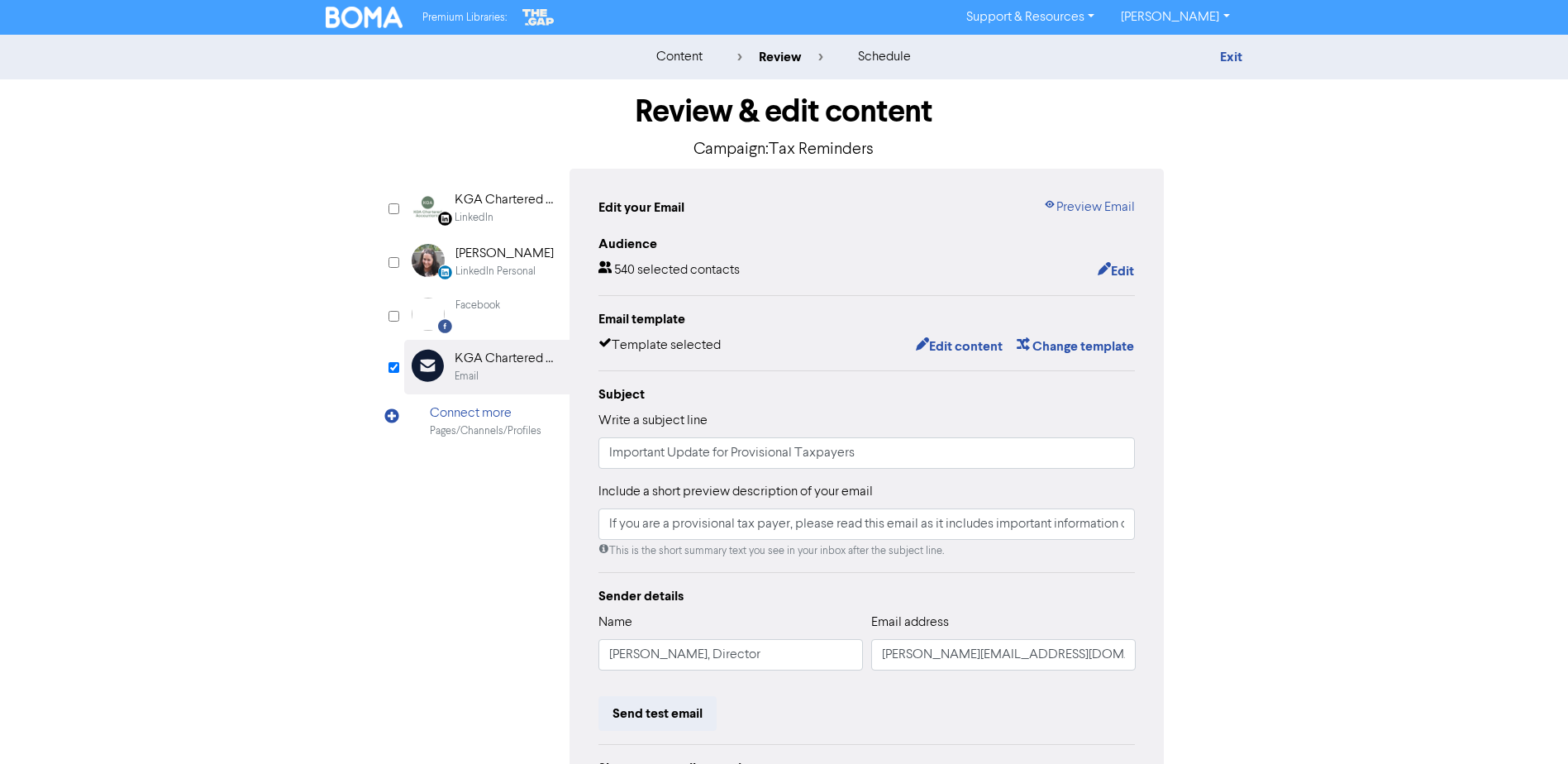
click at [1088, 202] on div "Edit your Email Preview Email Audience 540 selected contacts Edit Email templat…" at bounding box center [867, 519] width 595 height 703
click at [1086, 210] on link "Preview Email" at bounding box center [1090, 207] width 92 height 20
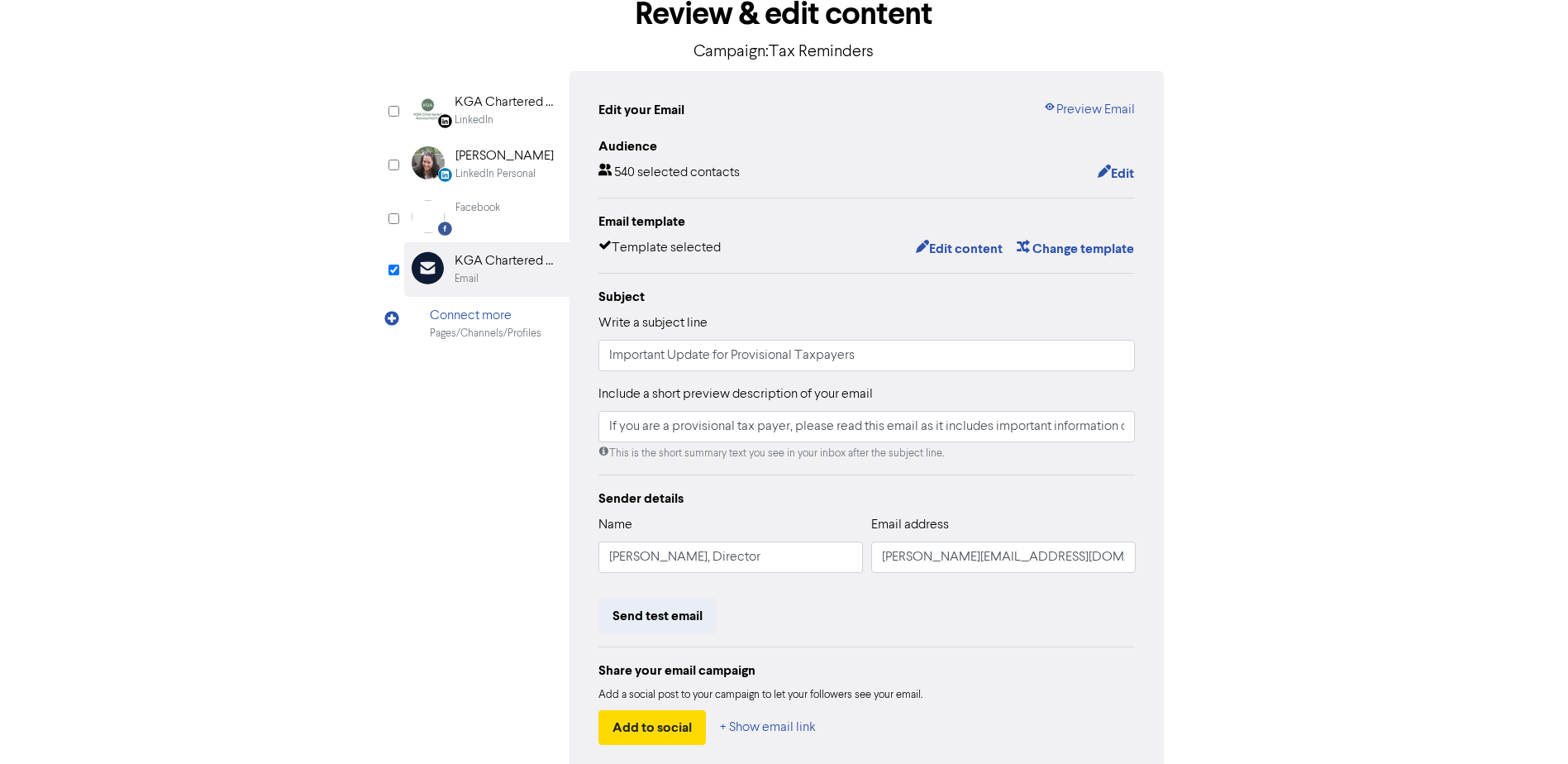
scroll to position [228, 0]
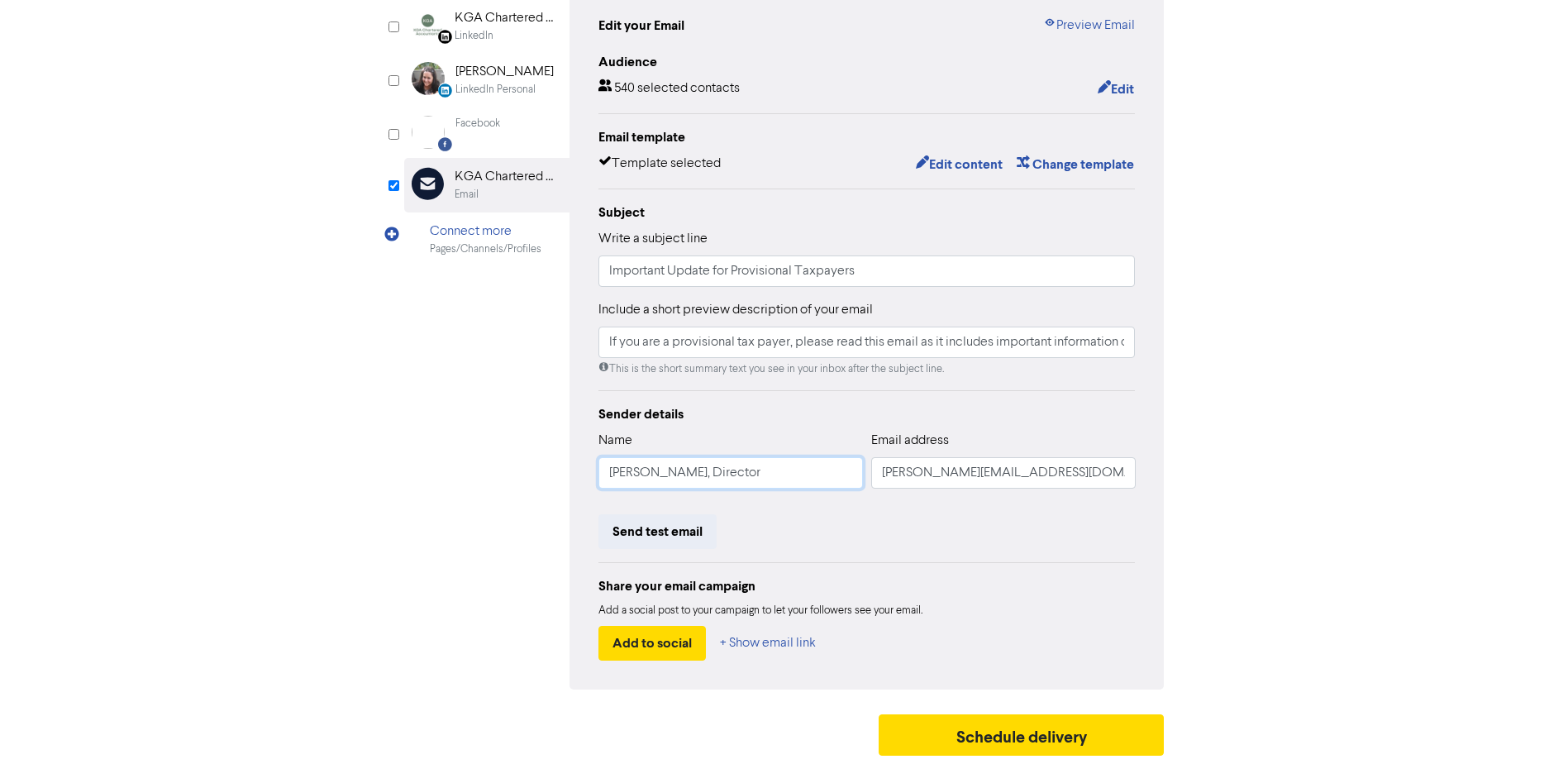
click at [724, 465] on input "[PERSON_NAME], Director" at bounding box center [730, 473] width 264 height 31
click at [801, 477] on input "[PERSON_NAME], Director" at bounding box center [730, 473] width 264 height 31
drag, startPoint x: 813, startPoint y: 469, endPoint x: 580, endPoint y: 427, distance: 236.8
click at [580, 427] on div "Edit your Email Preview Email Audience 540 selected contacts Edit Email templat…" at bounding box center [867, 337] width 595 height 703
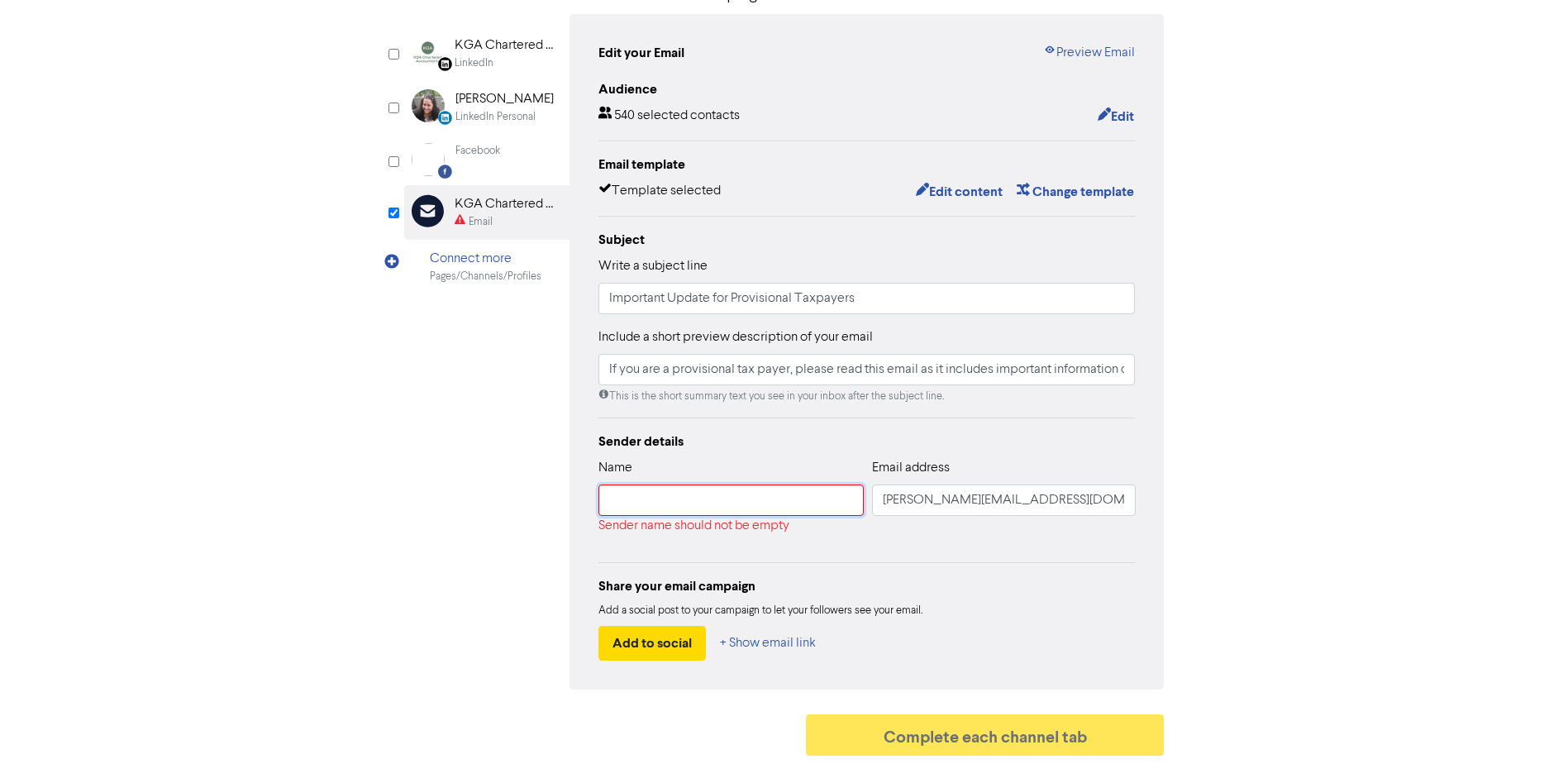
scroll to position [200, 0]
click at [1109, 433] on div "Sender details" at bounding box center [867, 441] width 537 height 20
click at [761, 507] on input "text" at bounding box center [731, 500] width 266 height 31
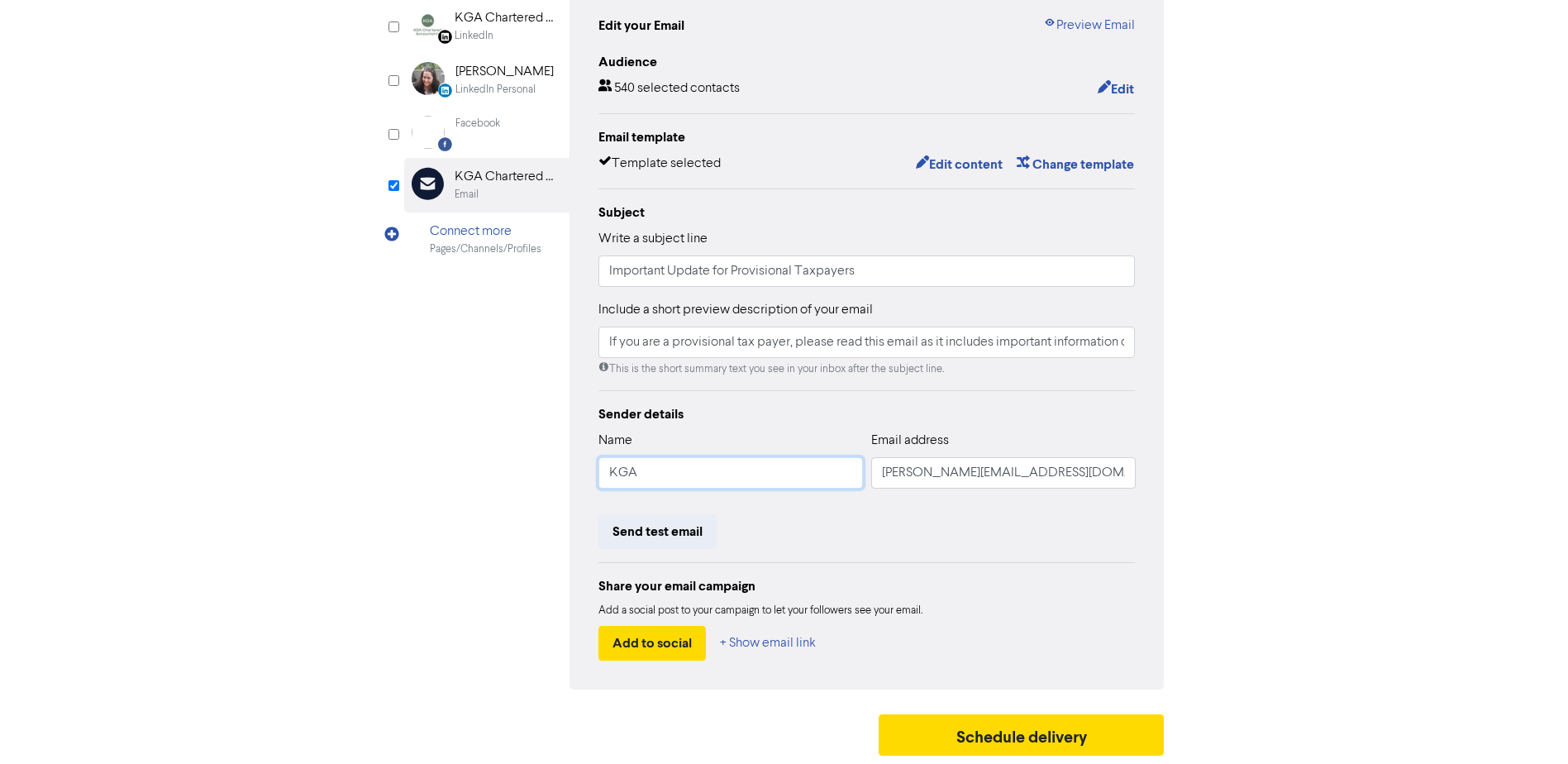
click at [770, 489] on input "KGA" at bounding box center [730, 473] width 264 height 31
type input "KGA Chartered Accountants Ltd"
click at [1253, 334] on div "Review & edit content Campaign: Tax Reminders LinkedIn Page Created with Sketch…" at bounding box center [784, 331] width 942 height 867
click at [703, 549] on button "Send test email" at bounding box center [657, 531] width 118 height 35
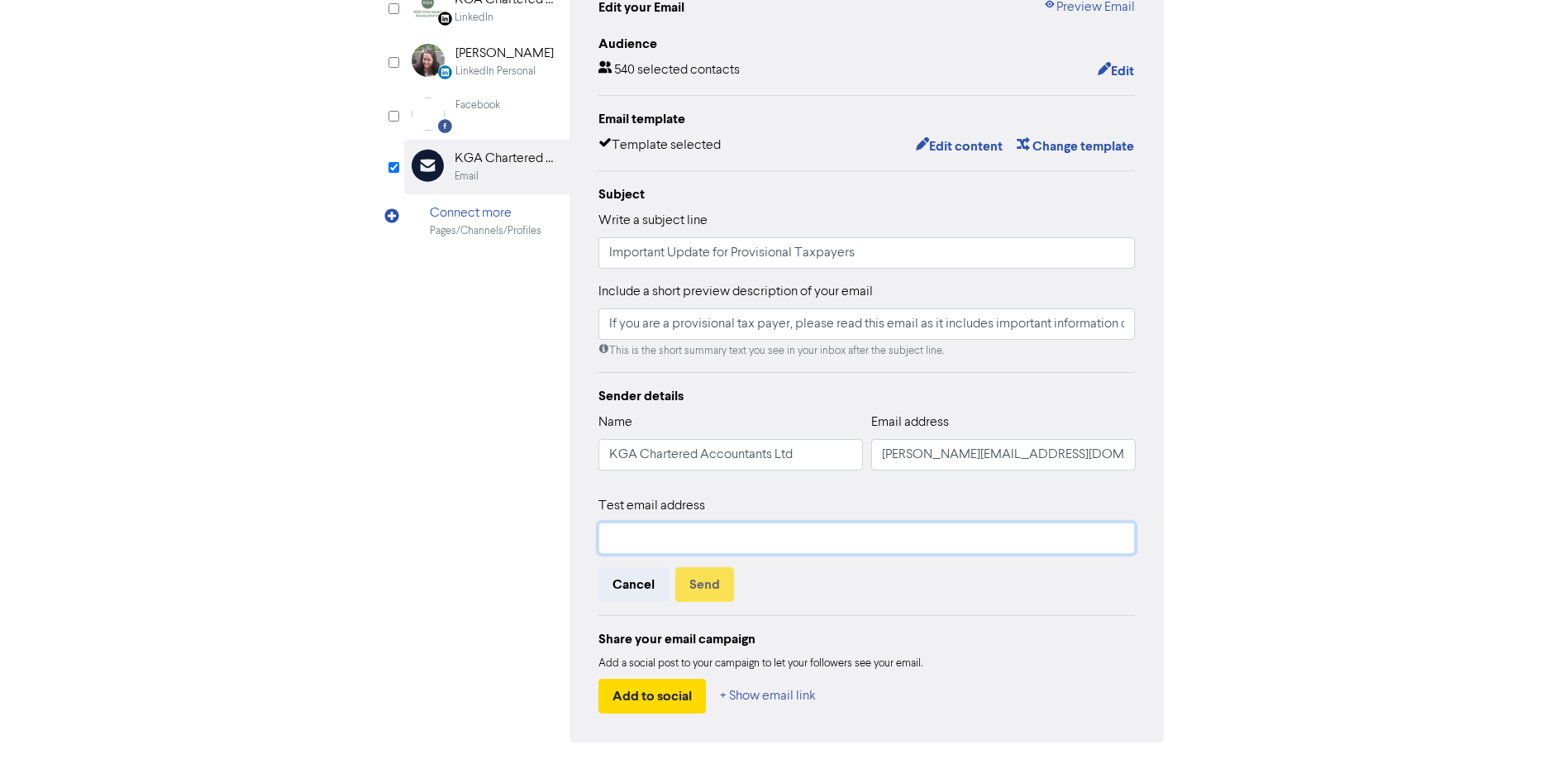
click at [721, 554] on input "text" at bounding box center [867, 538] width 537 height 31
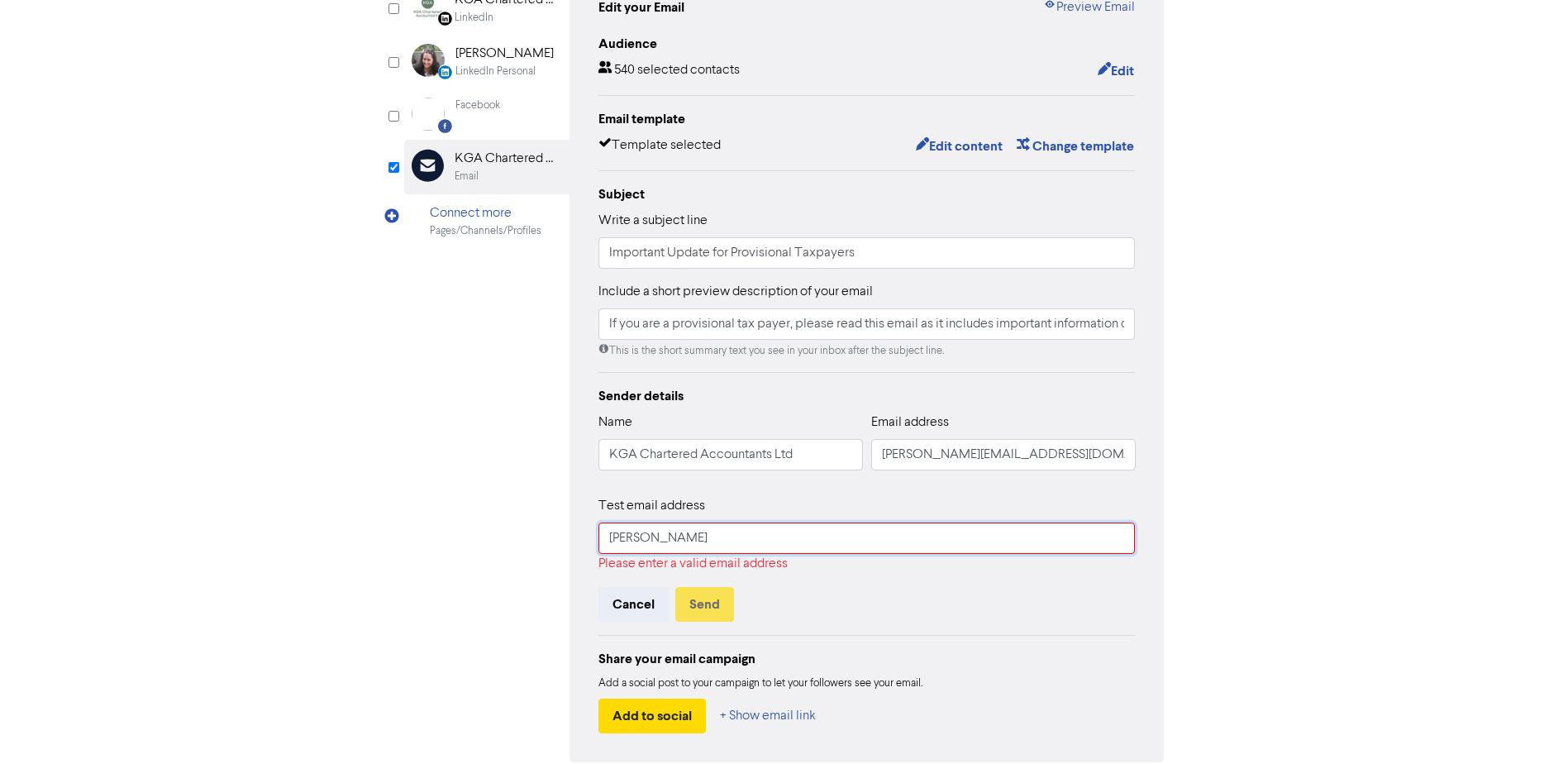
type input "[PERSON_NAME][EMAIL_ADDRESS][DOMAIN_NAME]"
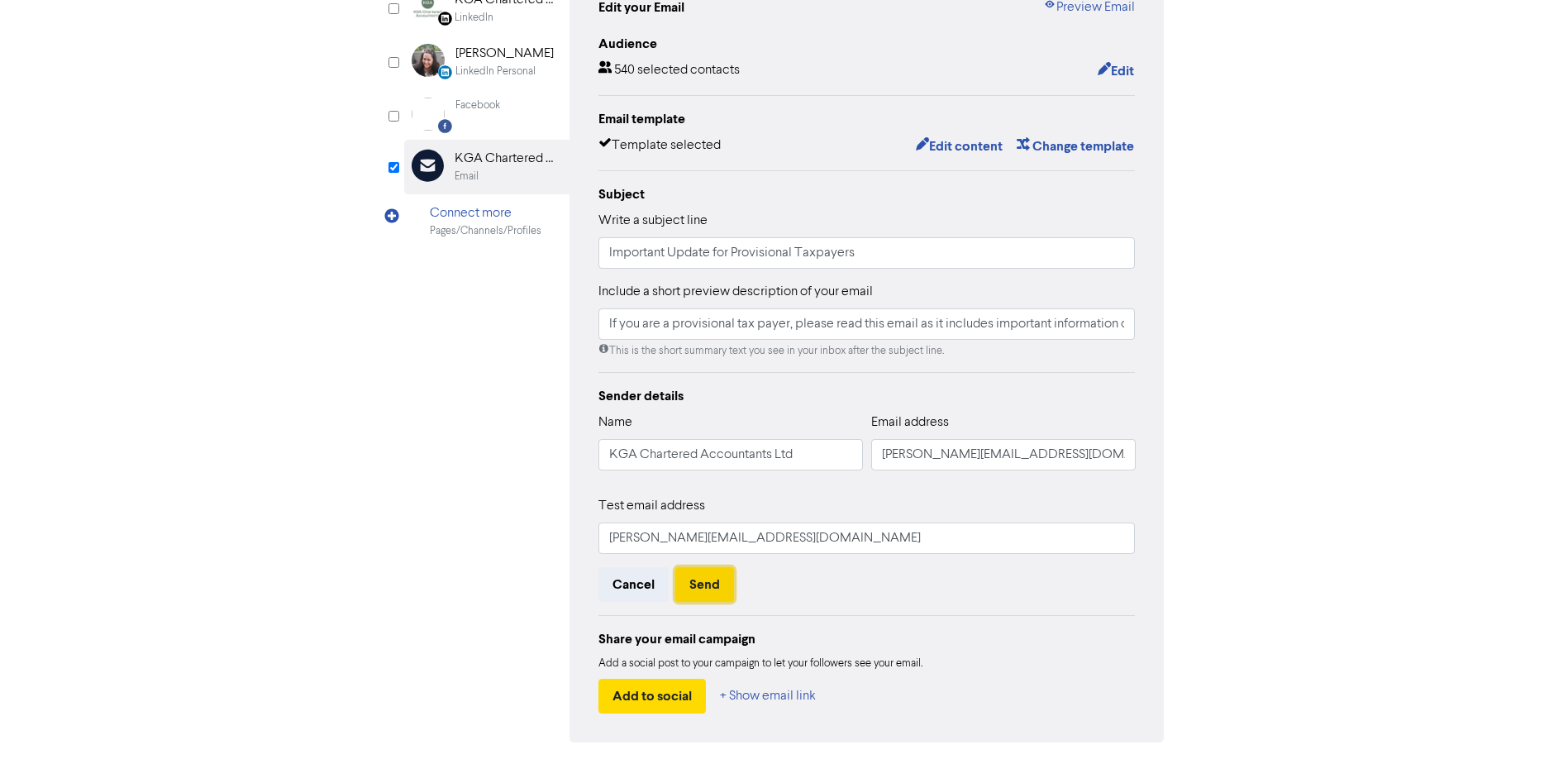
click at [692, 602] on button "Send" at bounding box center [705, 584] width 59 height 35
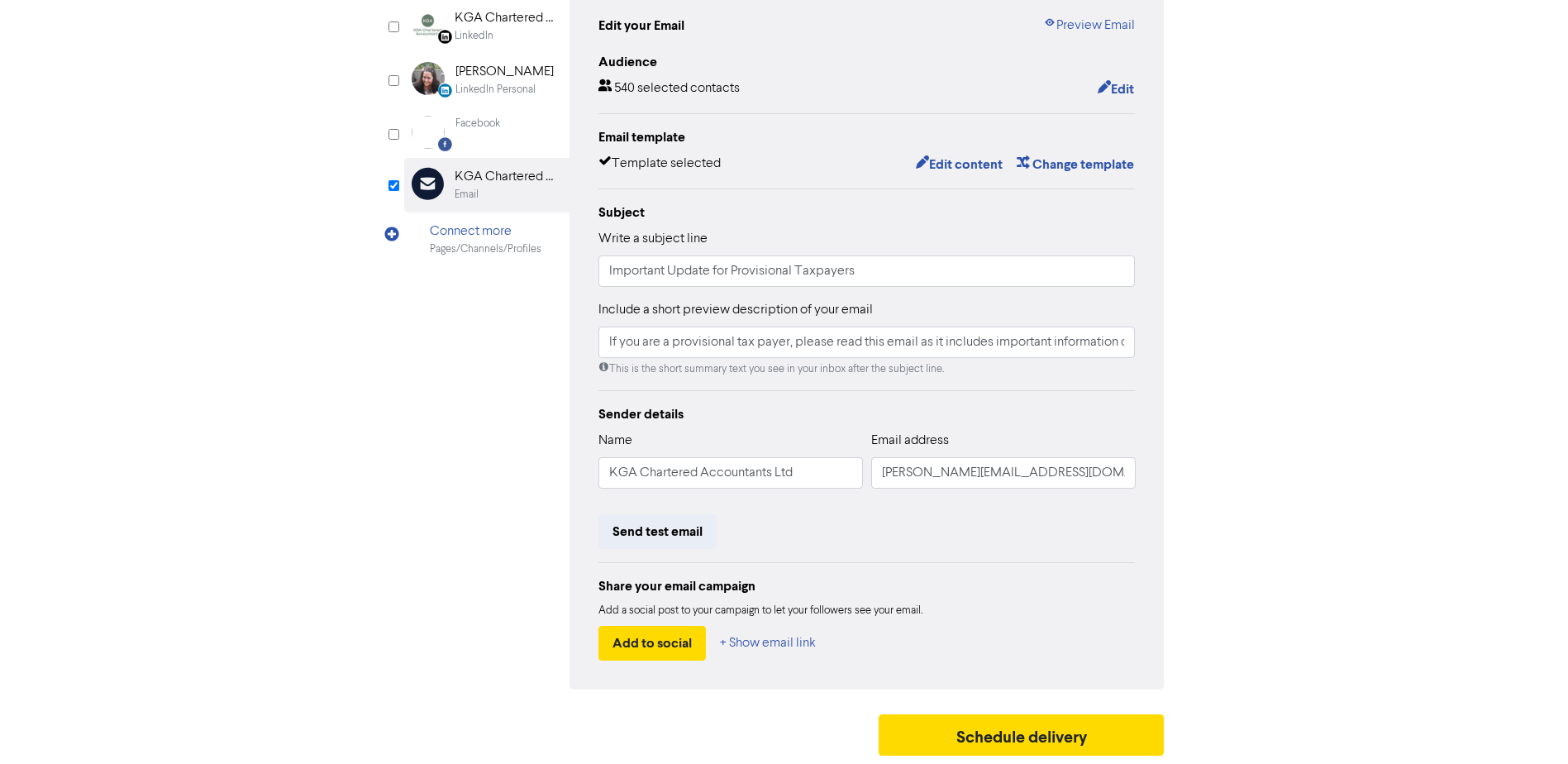
click at [1208, 297] on div "Review & edit content Campaign: Tax Reminders LinkedIn Page Created with Sketch…" at bounding box center [784, 331] width 942 height 867
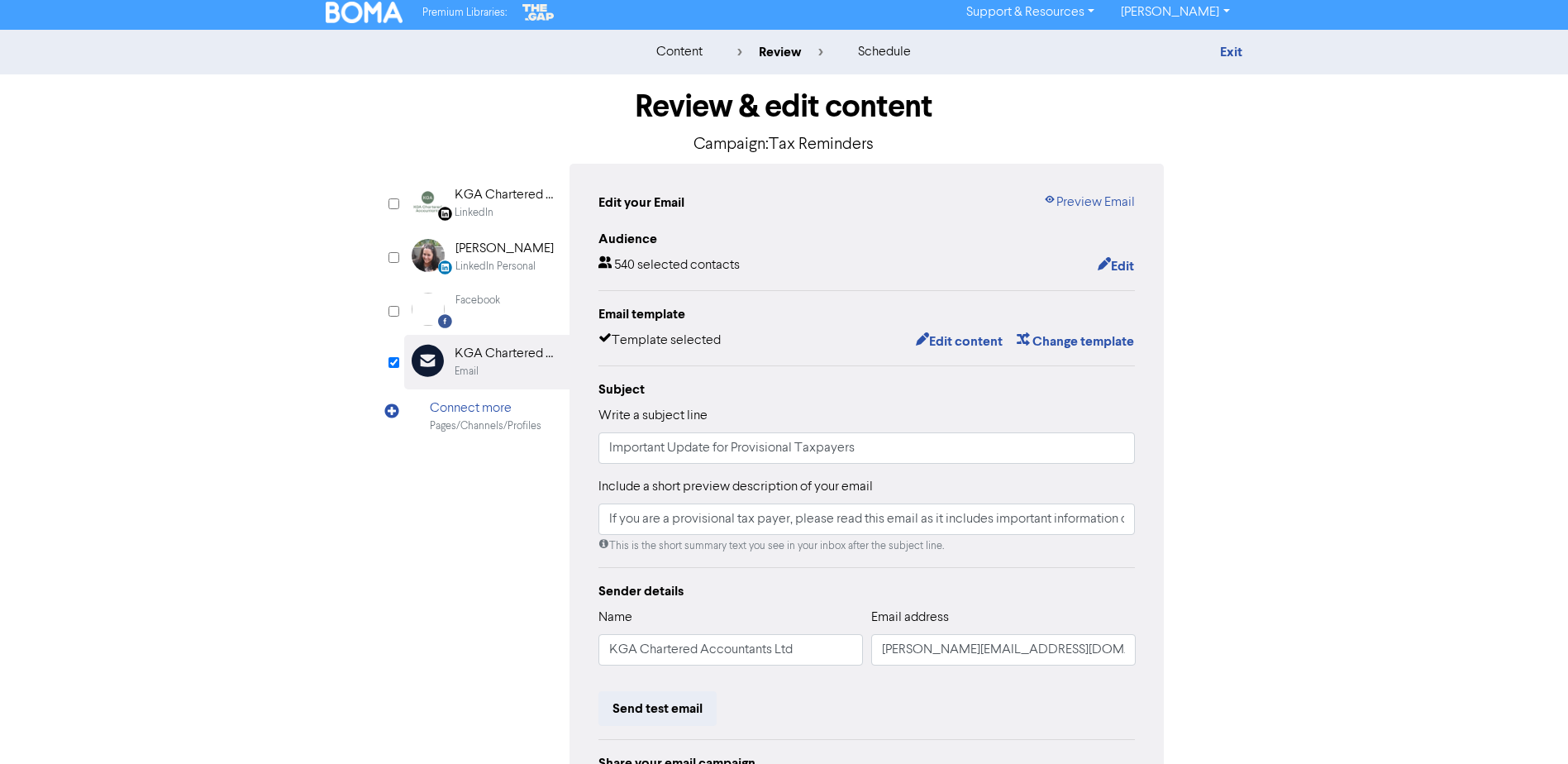
scroll to position [0, 0]
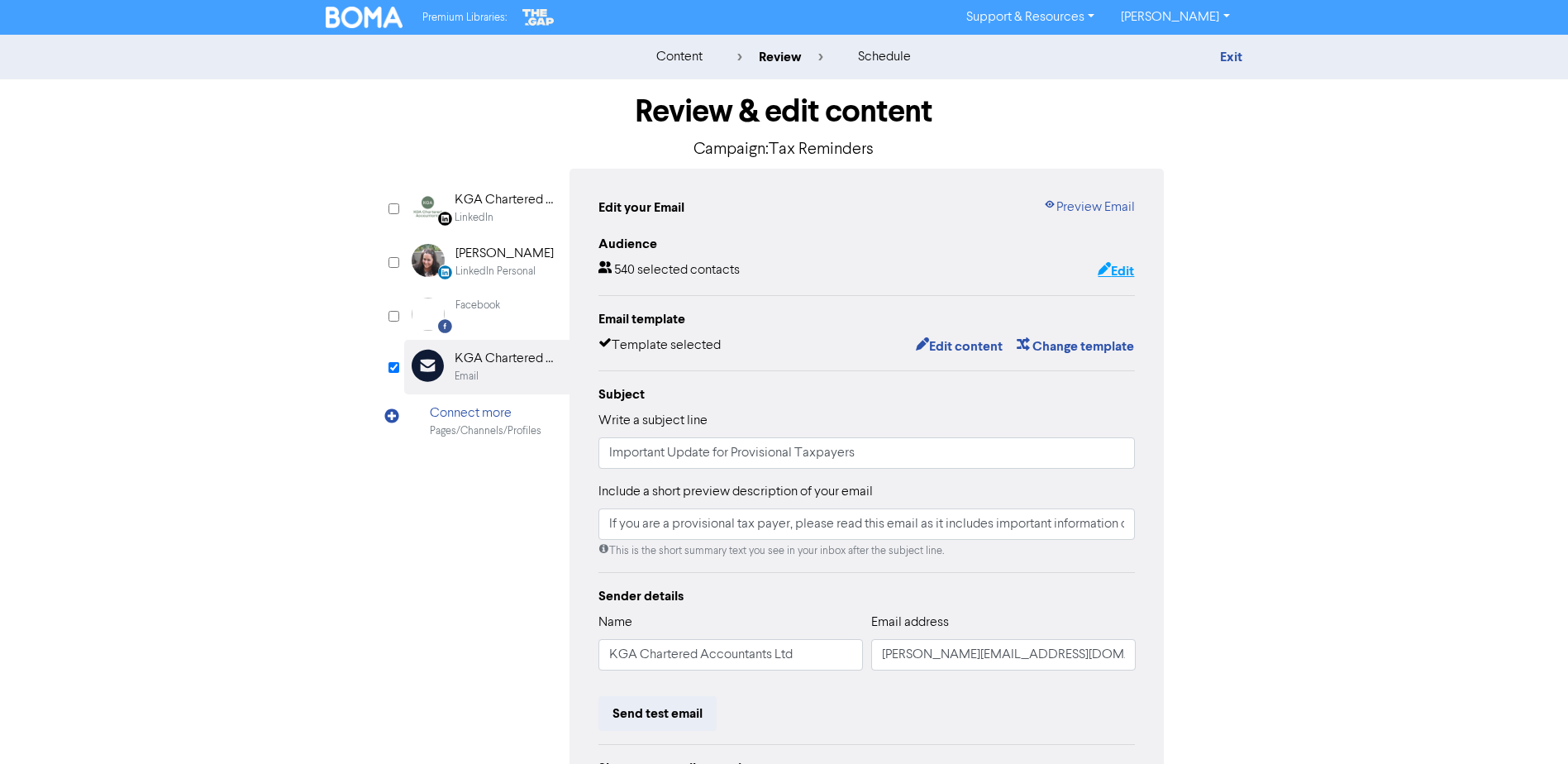
click at [1121, 280] on button "Edit" at bounding box center [1116, 270] width 38 height 21
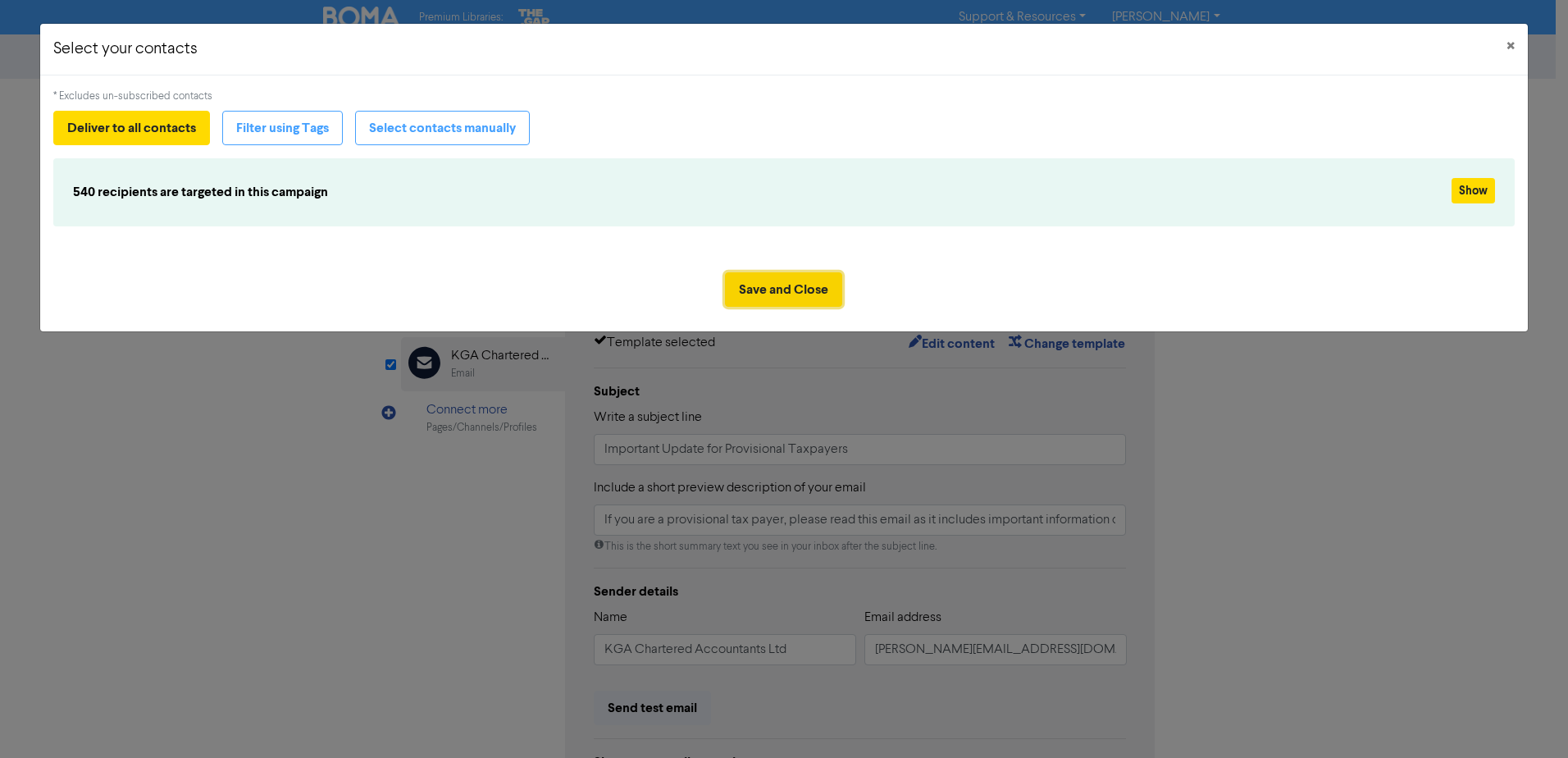
click at [831, 307] on button "Save and Close" at bounding box center [783, 289] width 117 height 35
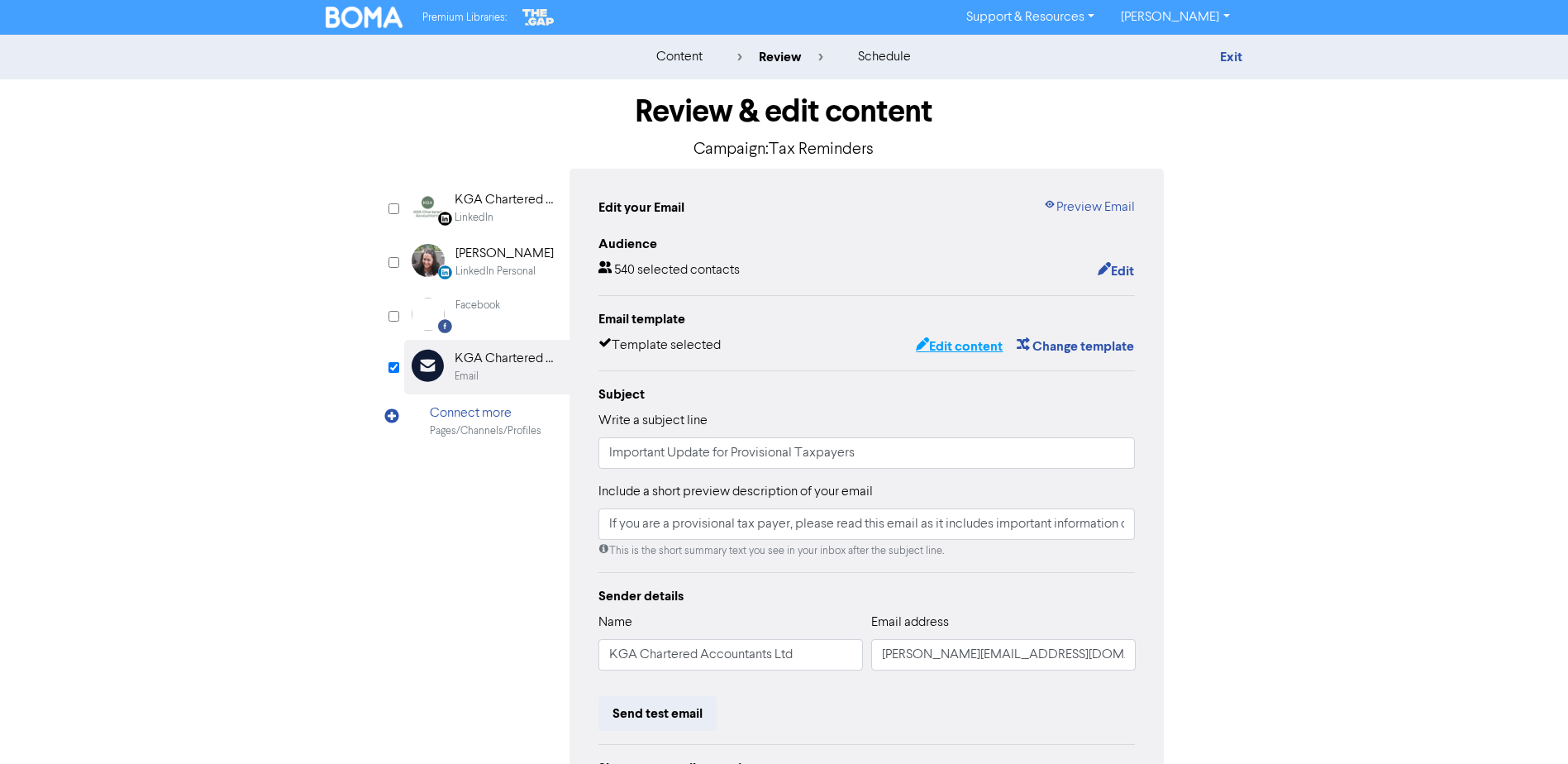
click at [963, 357] on button "Edit content" at bounding box center [959, 346] width 88 height 21
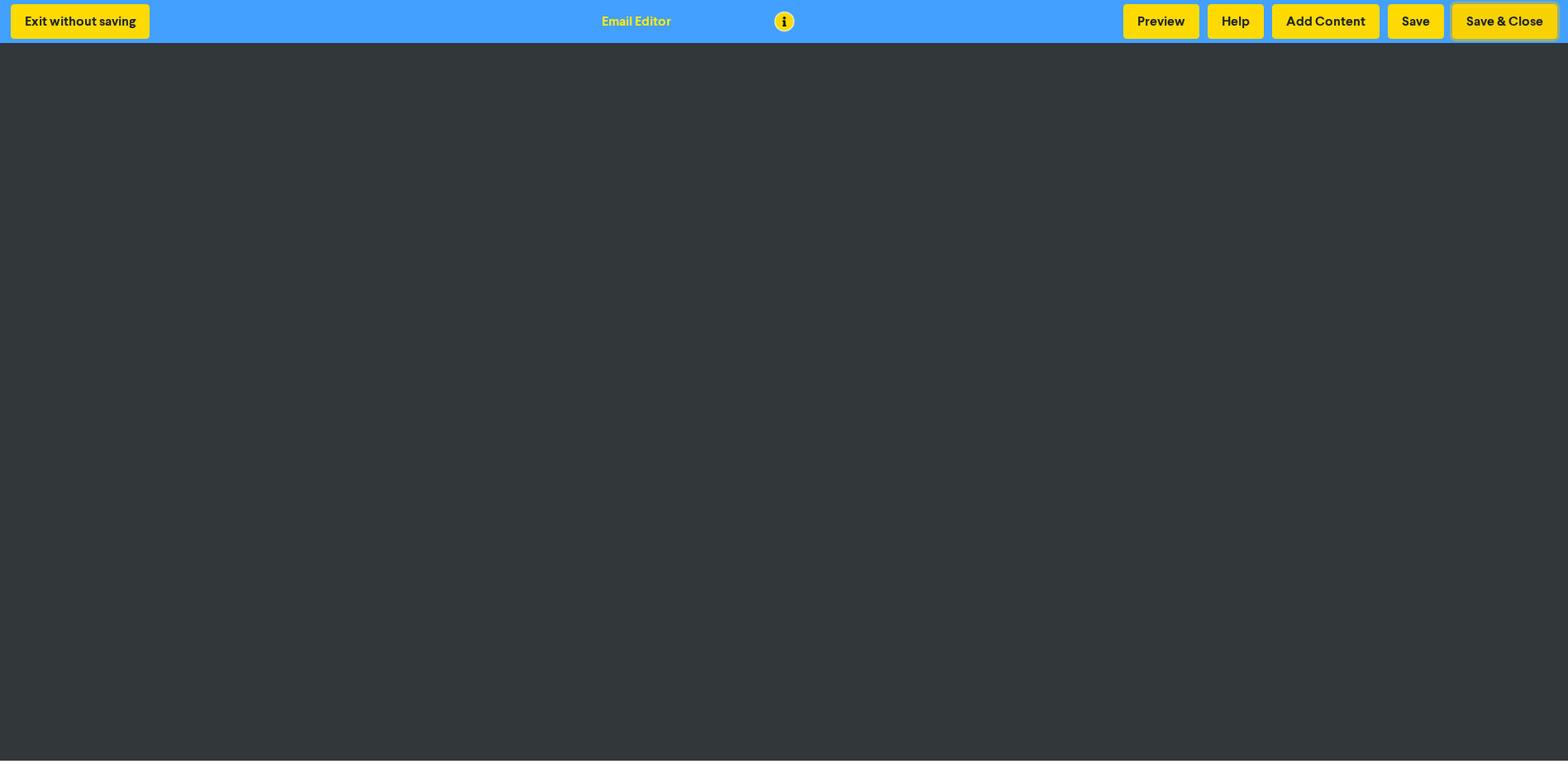
click at [1480, 21] on button "Save & Close" at bounding box center [1505, 21] width 105 height 35
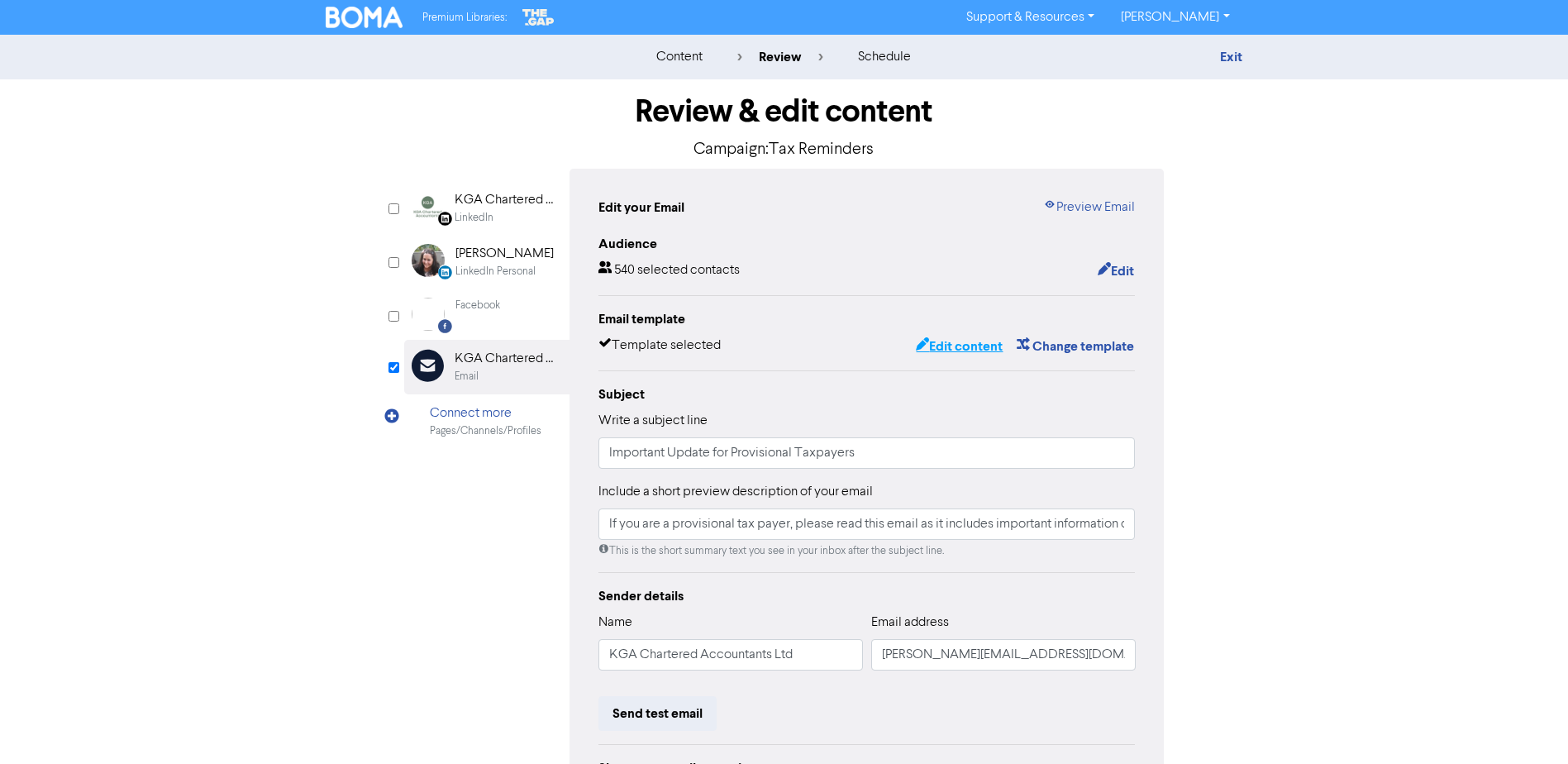
click at [949, 357] on button "Edit content" at bounding box center [959, 346] width 88 height 21
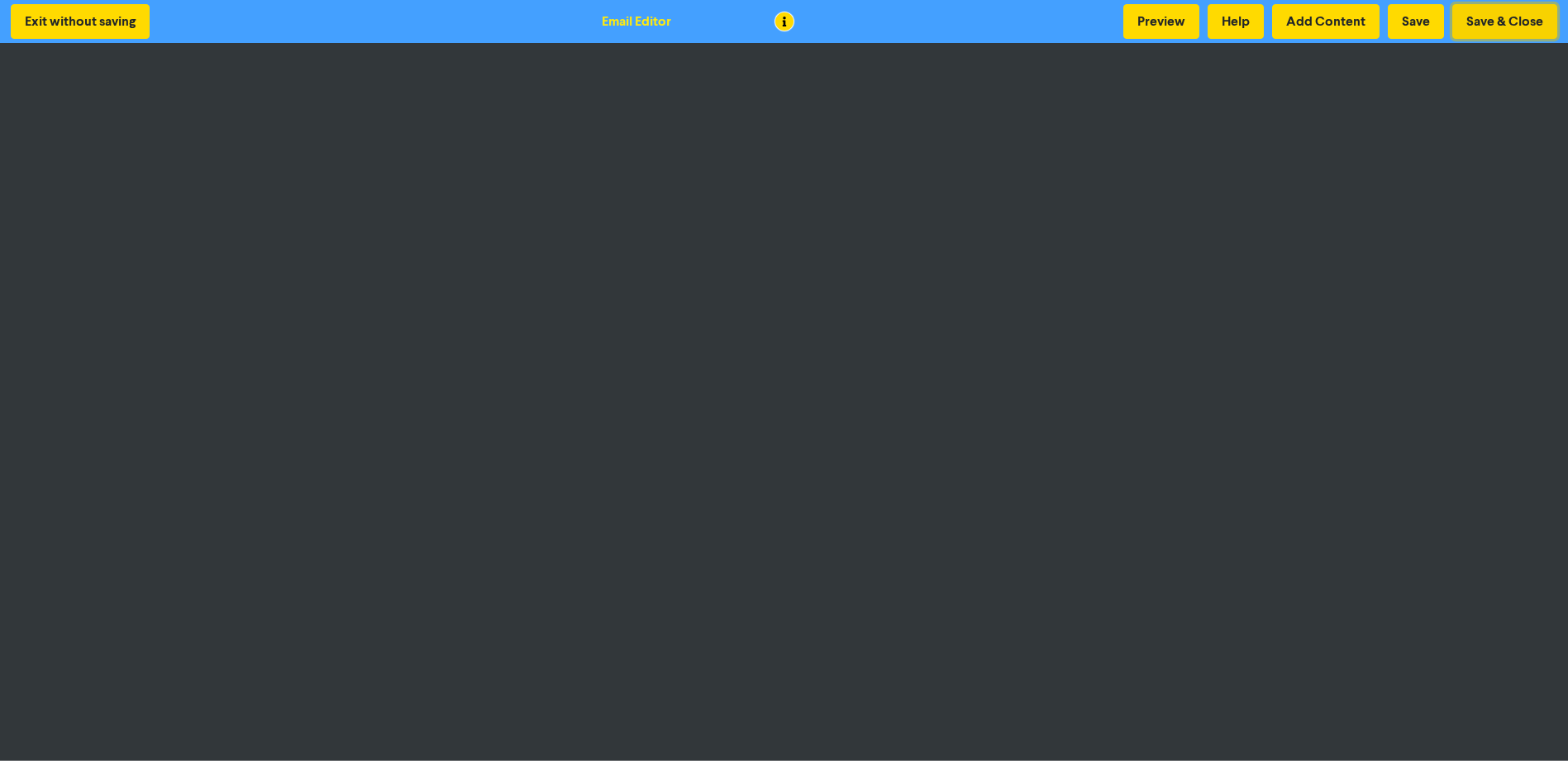
click at [1486, 15] on button "Save & Close" at bounding box center [1505, 21] width 105 height 35
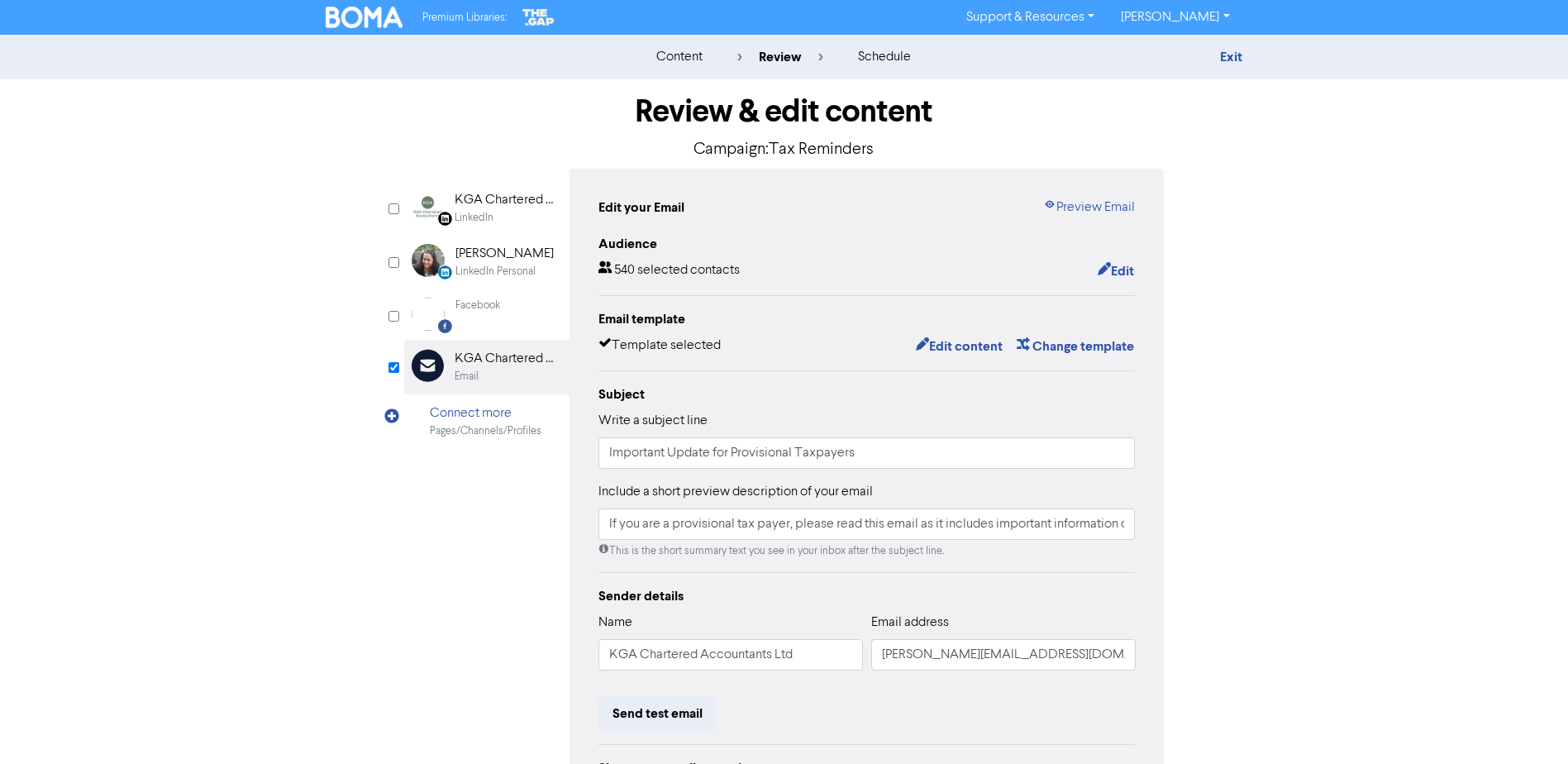
drag, startPoint x: 150, startPoint y: 180, endPoint x: 168, endPoint y: 203, distance: 29.2
click at [150, 180] on div "content review schedule Exit Review & edit content Campaign: Tax Reminders Link…" at bounding box center [784, 490] width 1568 height 911
click at [955, 357] on button "Edit content" at bounding box center [959, 346] width 88 height 21
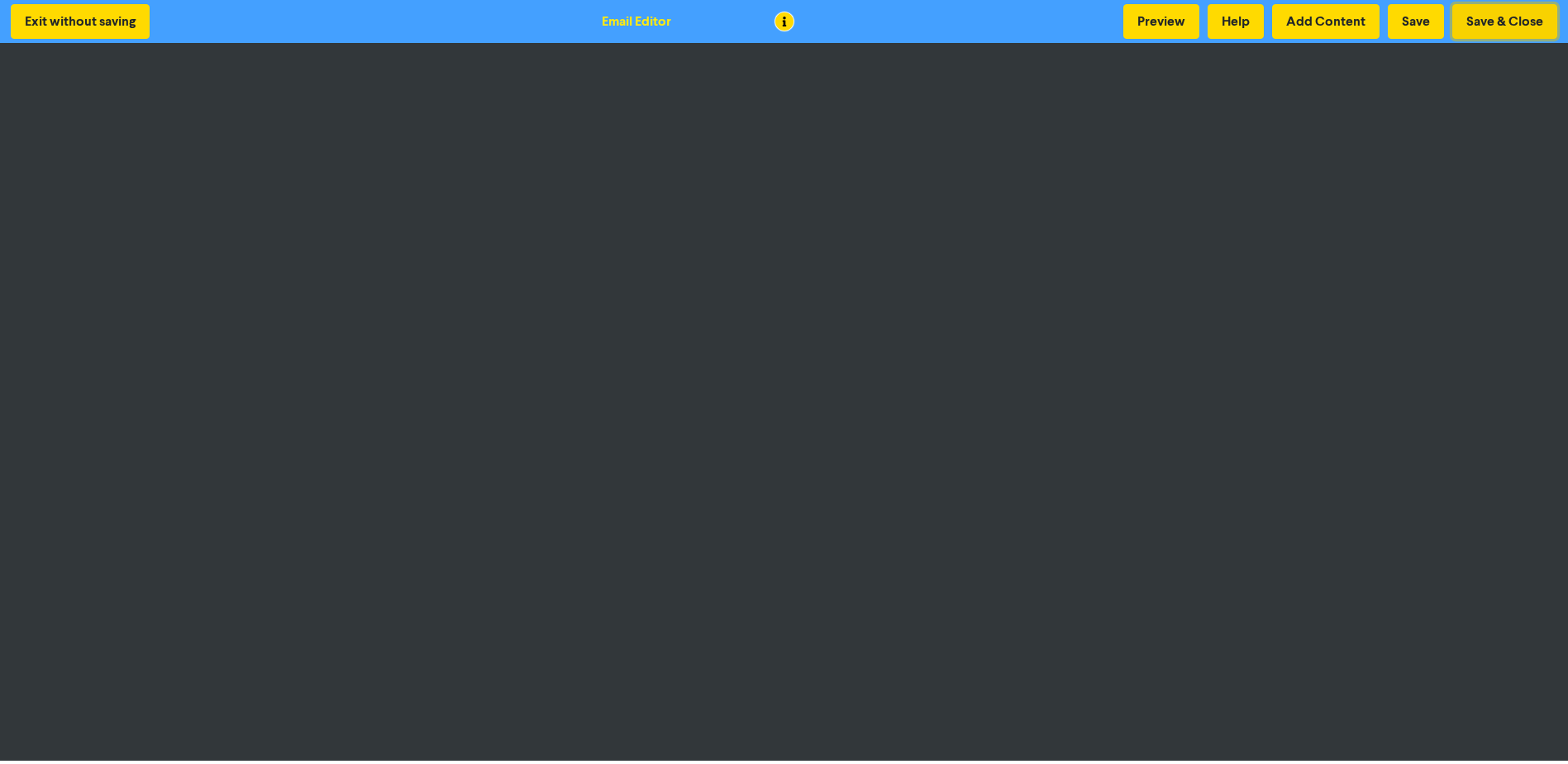
click at [1490, 20] on button "Save & Close" at bounding box center [1505, 21] width 105 height 35
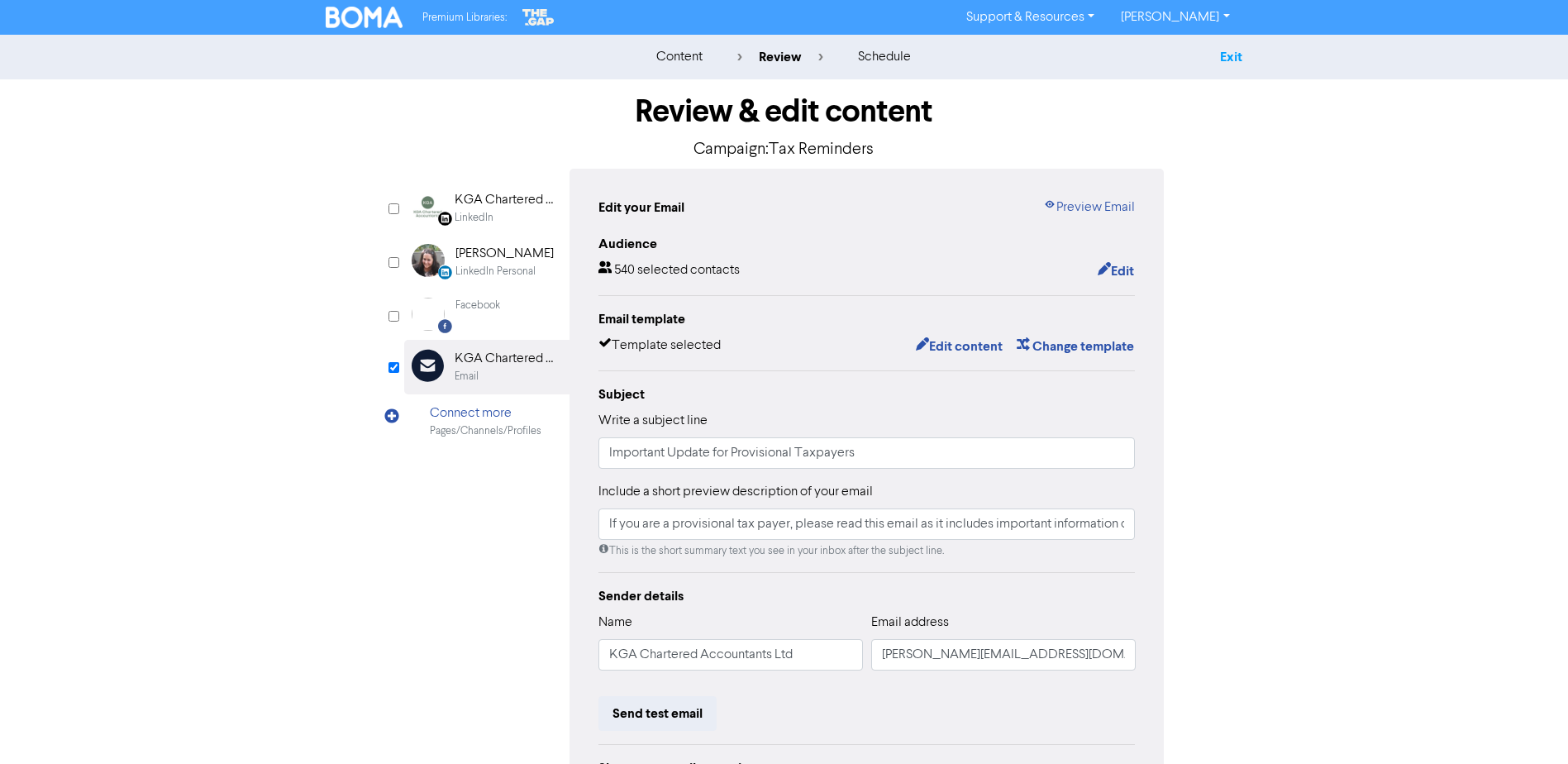
click at [1235, 57] on link "Exit" at bounding box center [1231, 56] width 22 height 16
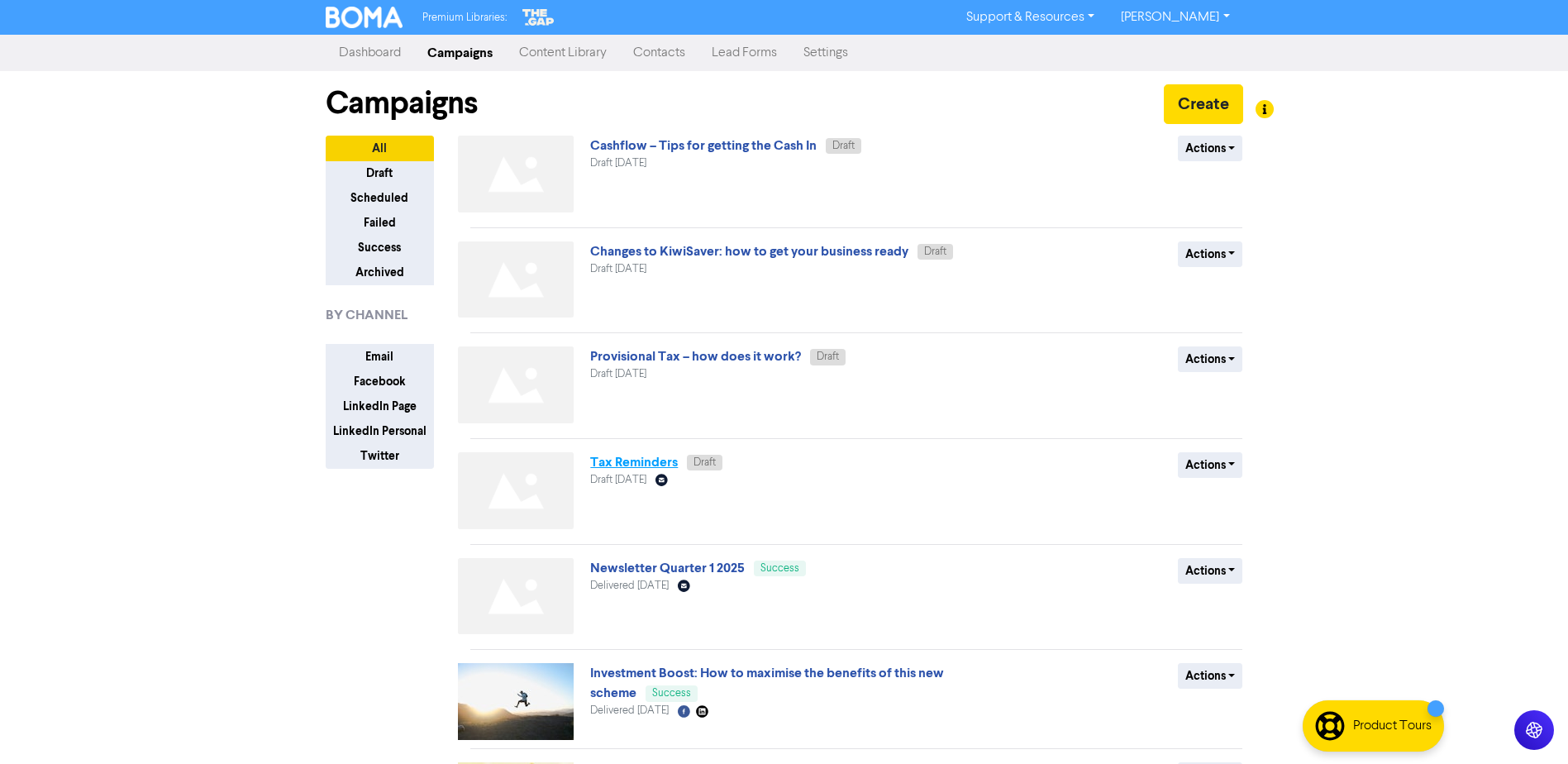
click at [670, 471] on link "Tax Reminders" at bounding box center [634, 461] width 88 height 16
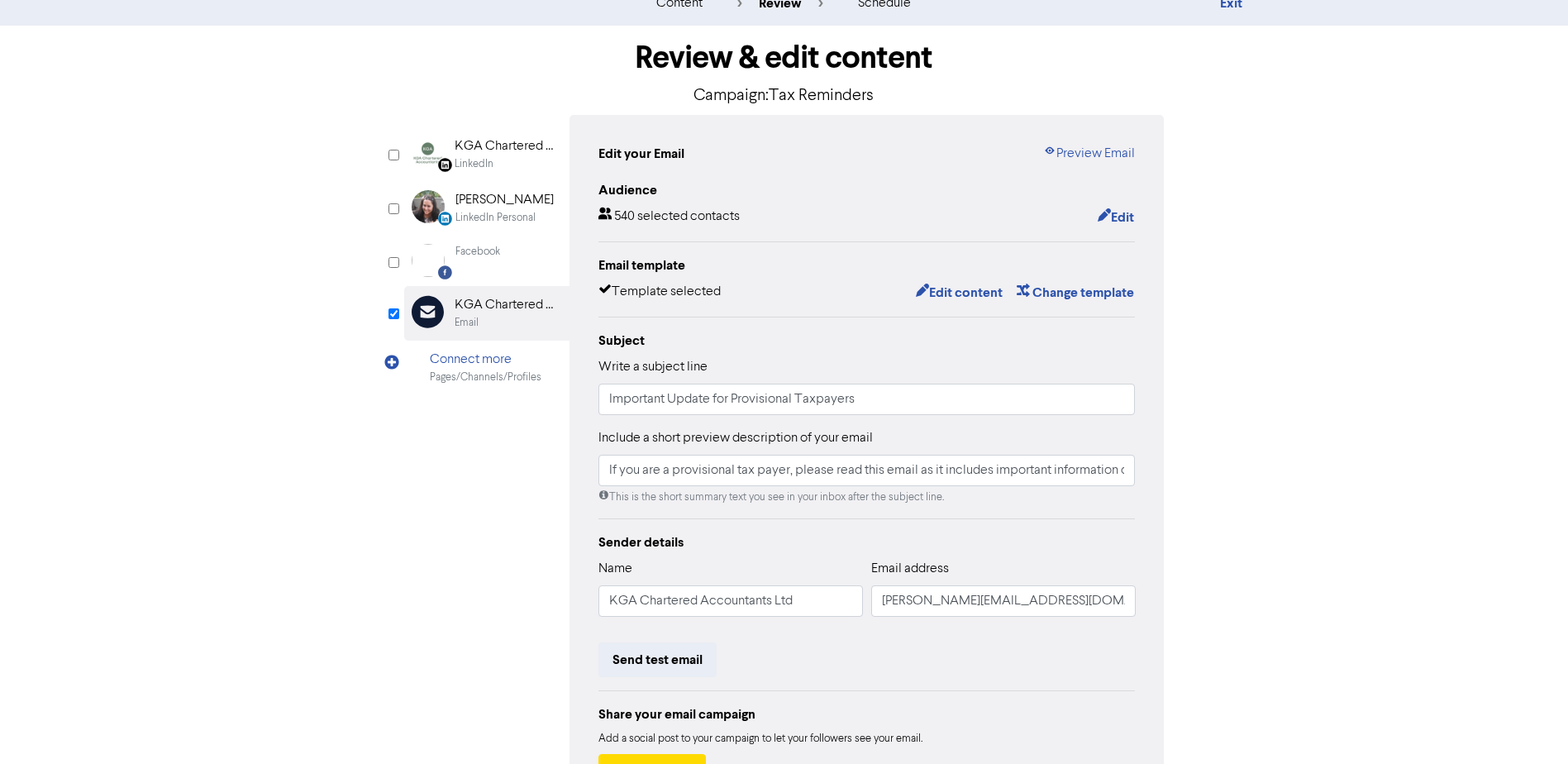
scroll to position [82, 0]
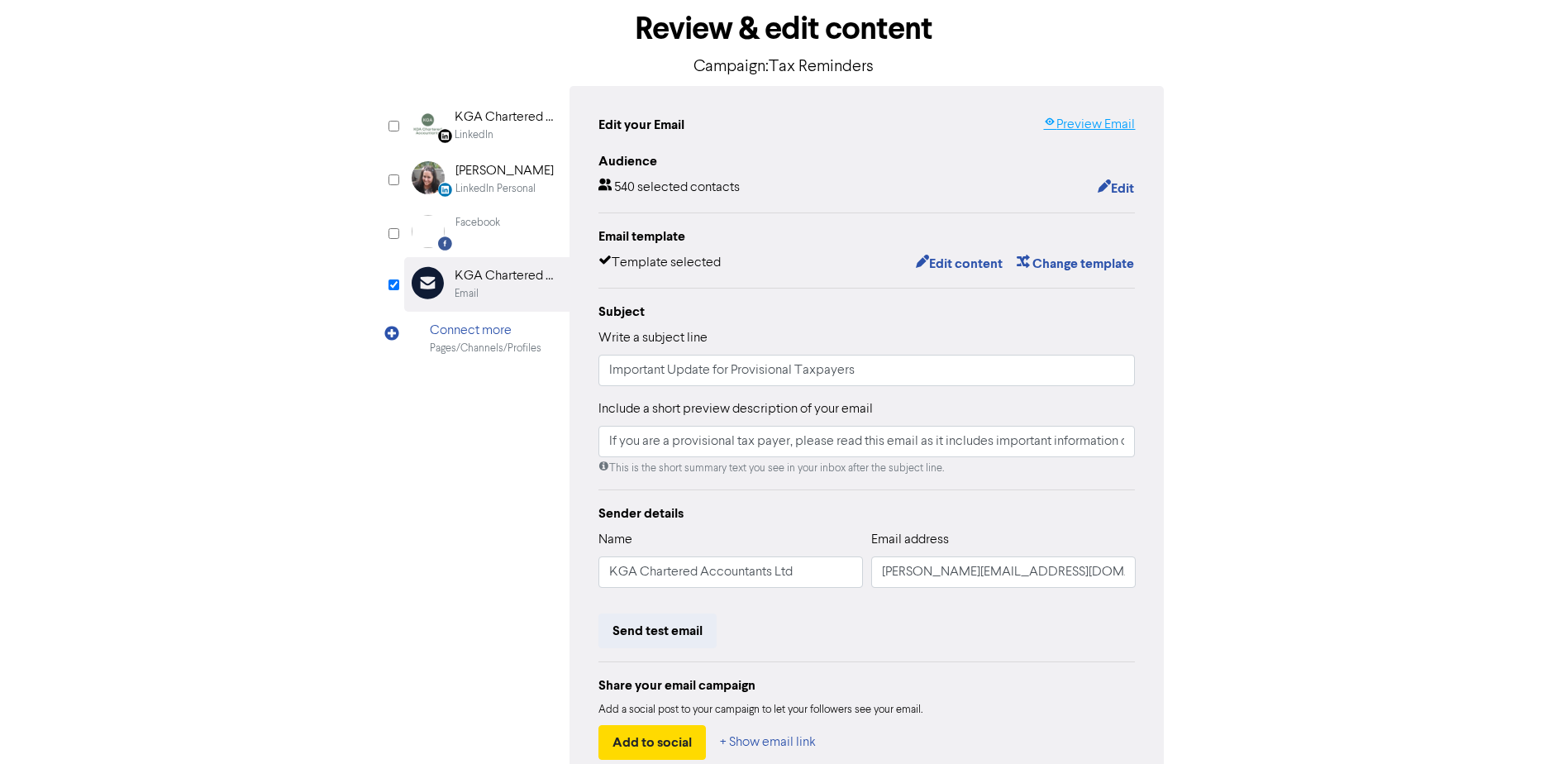
click at [1108, 135] on link "Preview Email" at bounding box center [1090, 124] width 92 height 20
click at [1231, 389] on div "Review & edit content Campaign: Tax Reminders LinkedIn Page Created with Sketch…" at bounding box center [784, 430] width 942 height 867
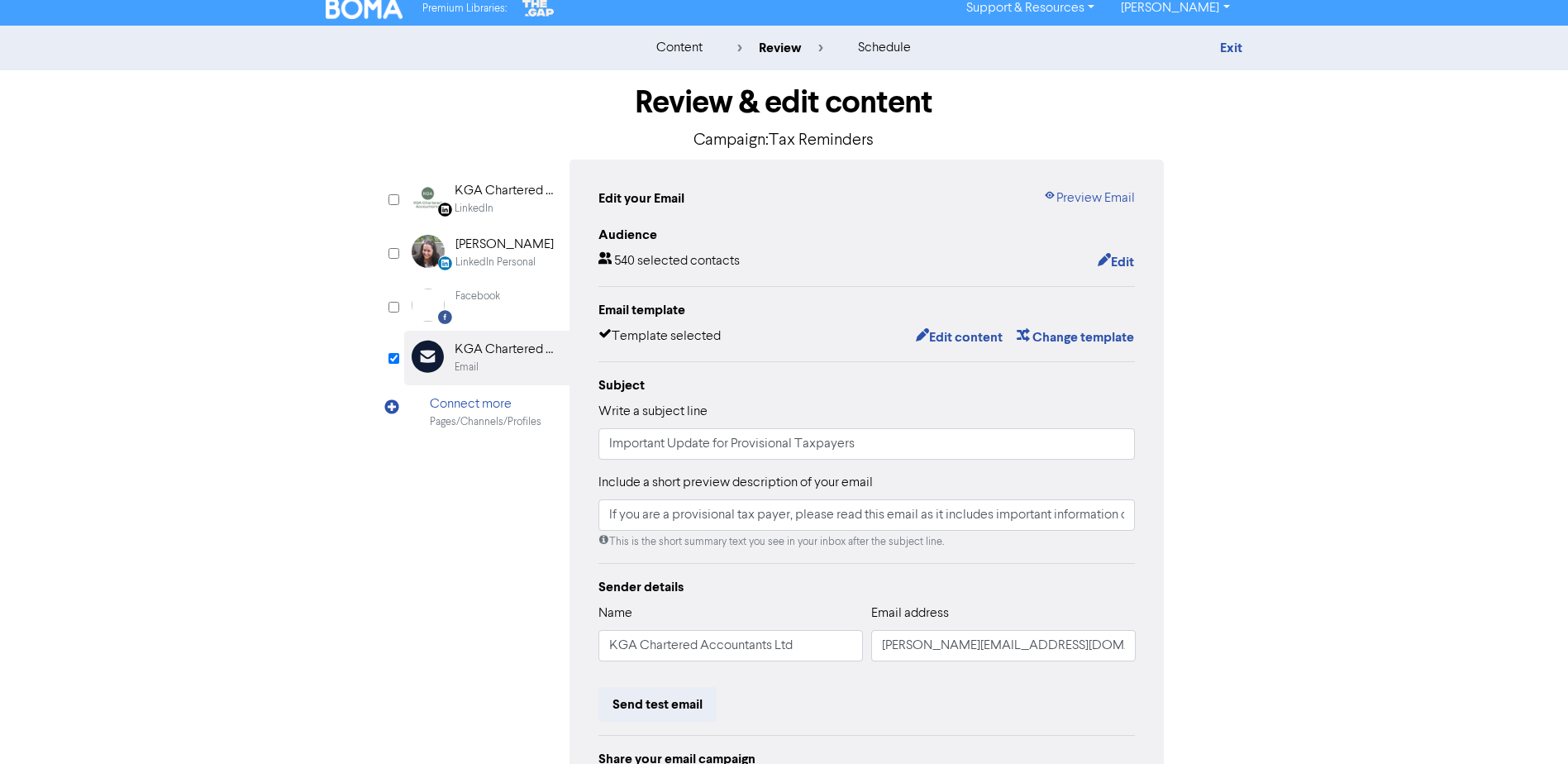
scroll to position [0, 0]
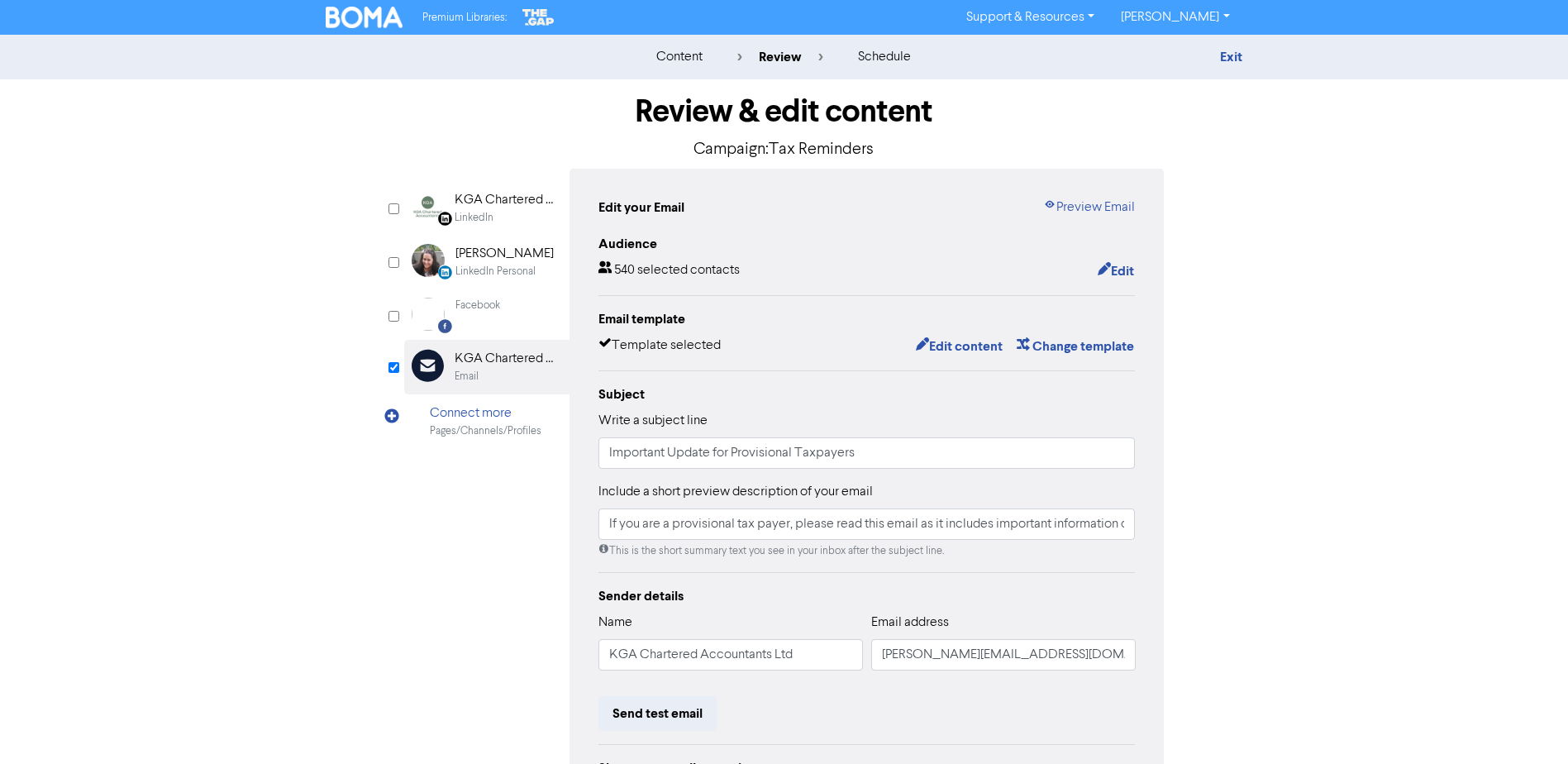
drag, startPoint x: 1233, startPoint y: 376, endPoint x: 1204, endPoint y: 115, distance: 262.6
click at [1233, 372] on div "Review & edit content Campaign: Tax Reminders LinkedIn Page Created with Sketch…" at bounding box center [784, 512] width 942 height 867
click at [1226, 57] on link "Exit" at bounding box center [1231, 56] width 22 height 16
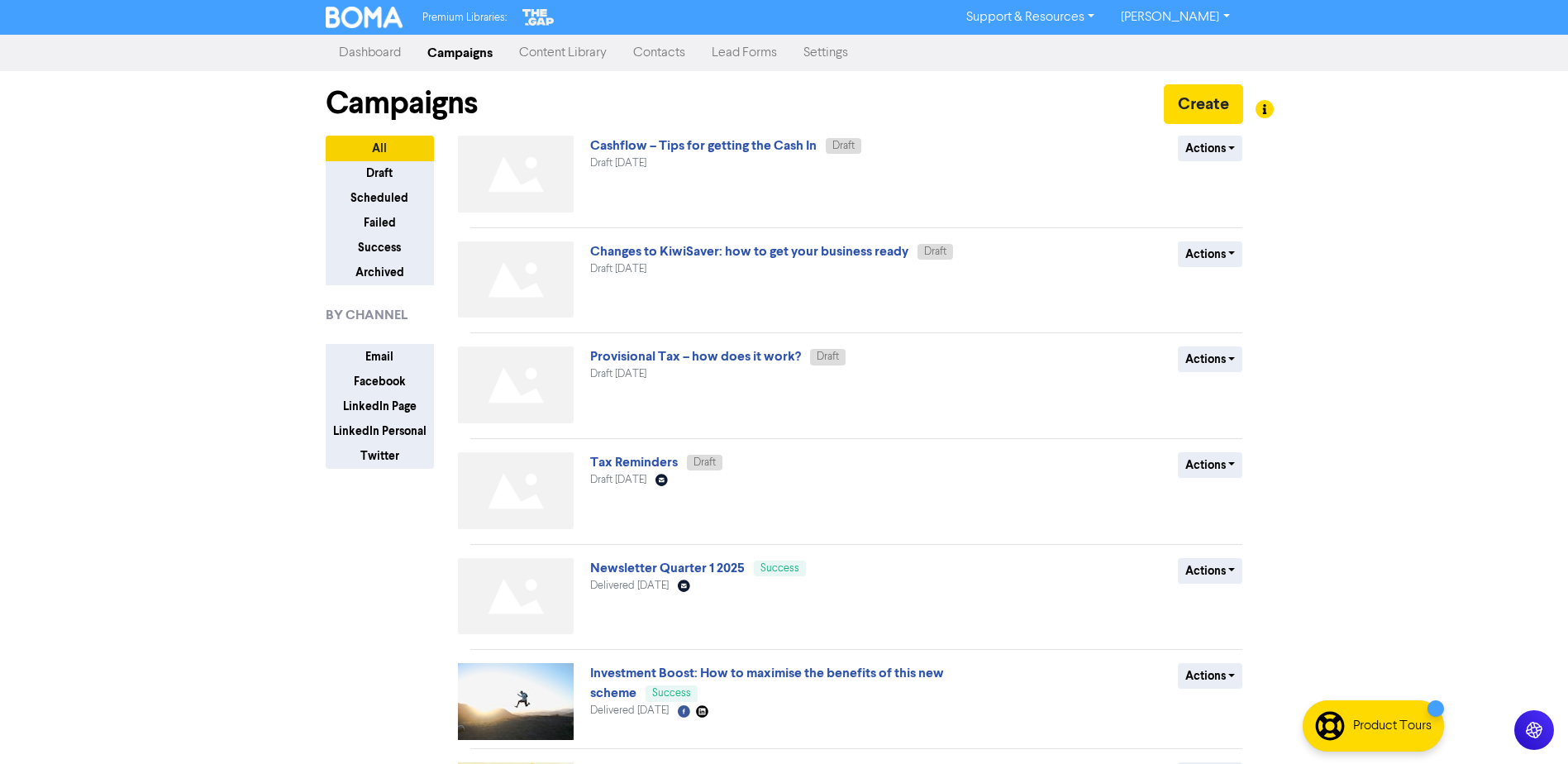
click at [212, 464] on div "Premium Libraries: Support & Resources Video Tutorials FAQ & Guides Marketing E…" at bounding box center [784, 382] width 1568 height 764
drag, startPoint x: 179, startPoint y: 299, endPoint x: 292, endPoint y: 156, distance: 182.3
click at [179, 299] on div "Premium Libraries: Support & Resources Video Tutorials FAQ & Guides Marketing E…" at bounding box center [784, 382] width 1568 height 764
click at [372, 47] on link "Dashboard" at bounding box center [370, 53] width 88 height 33
